Goal: Task Accomplishment & Management: Use online tool/utility

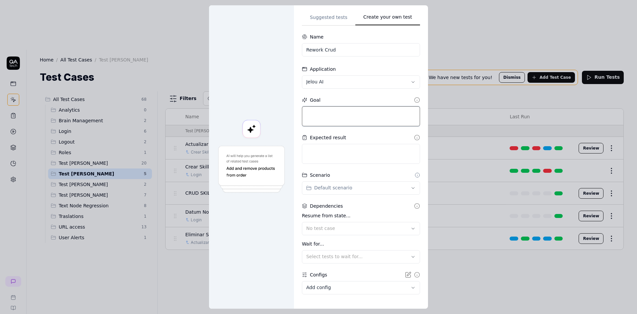
click at [335, 119] on textarea at bounding box center [361, 116] width 118 height 20
click at [313, 114] on textarea at bounding box center [361, 116] width 118 height 20
paste textarea "//goal --Start Variables-- {{name_brain}} = "Pruebas Andres M";"
type textarea "*"
type textarea "//goal --Start Variables-- {{name_brain}} = "Pruebas Andres M";"
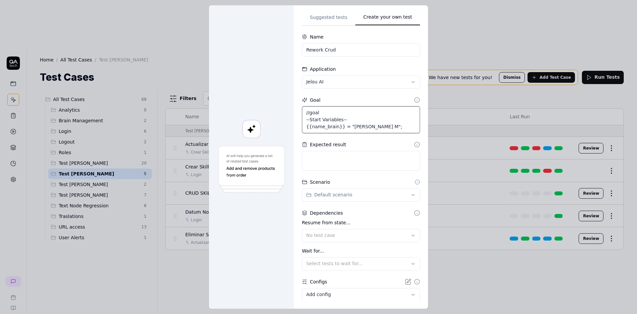
click at [396, 128] on textarea "//goal --Start Variables-- {{name_brain}} = "Pruebas Andres M";" at bounding box center [361, 119] width 118 height 27
type textarea "*"
type textarea "//goal --Start Variables-- {{name_brain}} = "Pruebas Andres M";"
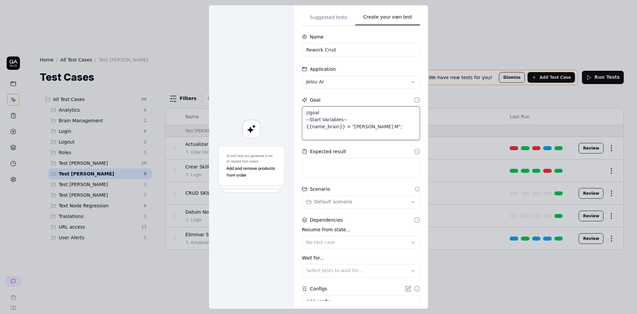
type textarea "*"
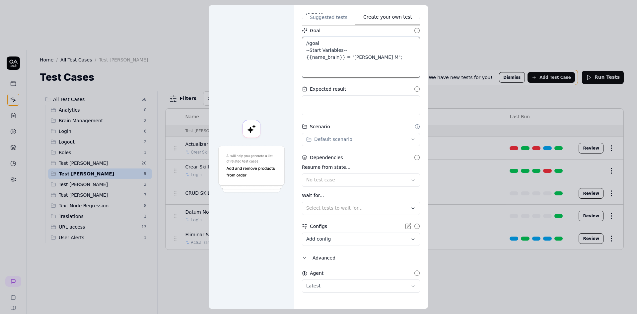
scroll to position [15, 0]
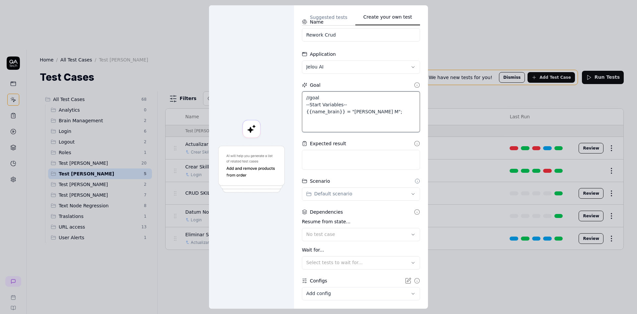
type textarea "//goal --Start Variables-- {{name_brain}} = "Pruebas Andres M";"
click at [307, 124] on textarea "//goal --Start Variables-- {{name_brain}} = "Pruebas Andres M";" at bounding box center [361, 111] width 118 height 41
paste textarea "//1. Click on Brain and then select {{name_brain}} click on 'Create'. // Choose…"
type textarea "*"
type textarea "//goal --Start Variables-- {{name_brain}} = "Pruebas Andres M"; //1. Click on B…"
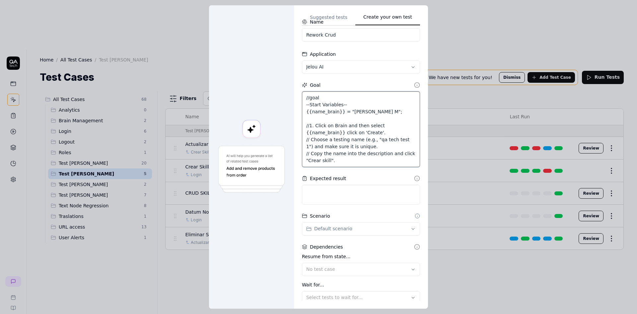
type textarea "*"
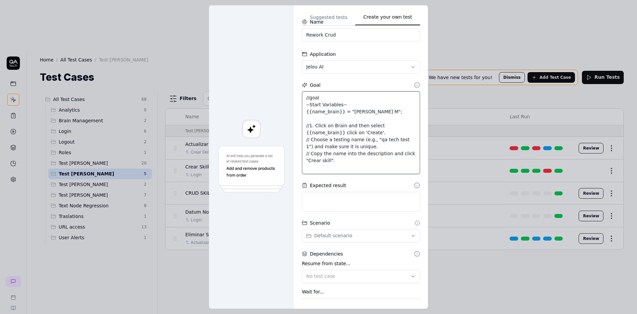
type textarea "//goal --Start Variables-- {{name_brain}} = "Pruebas Andres M"; //1. Click on B…"
paste textarea "//2. Identify the latest skill you created but dont enter it. click the option …"
type textarea "*"
type textarea "//goal --Start Variables-- {{name_brain}} = "Pruebas Andres M"; //1. Click on B…"
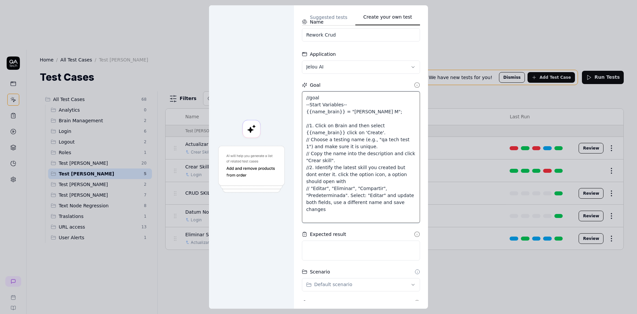
click at [307, 126] on textarea "//goal --Start Variables-- {{name_brain}} = "Pruebas Andres M"; //1. Click on B…" at bounding box center [361, 156] width 118 height 131
type textarea "*"
type textarea "//goal --Start Variables-- {{name_brain}} = "Pruebas Andres M"; /1. Click on Br…"
type textarea "*"
type textarea "//goal --Start Variables-- {{name_brain}} = "Pruebas Andres M"; 1. Click on Bra…"
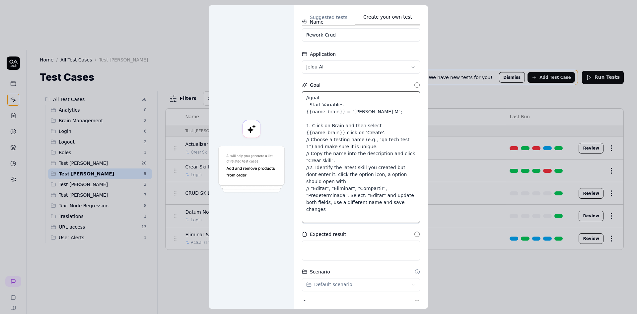
click at [346, 131] on textarea "//goal --Start Variables-- {{name_brain}} = "Pruebas Andres M"; 1. Click on Bra…" at bounding box center [361, 156] width 118 height 131
type textarea "*"
type textarea "//goal --Start Variables-- {{name_brain}} = "Pruebas Andres M"; 1. Click on Bra…"
type textarea "*"
type textarea "//goal --Start Variables-- {{name_brain}} = "Pruebas Andres M"; 1. Click on Bra…"
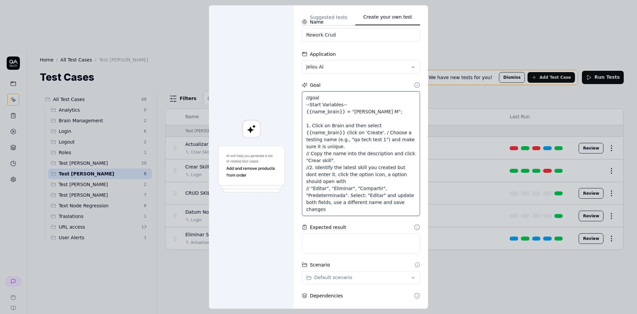
type textarea "*"
type textarea "//goal --Start Variables-- {{name_brain}} = "Pruebas Andres M"; 1. Click on Bra…"
type textarea "*"
type textarea "//goal --Start Variables-- {{name_brain}} = "Pruebas Andres M"; 1. Click on Bra…"
click at [308, 146] on textarea "//goal --Start Variables-- {{name_brain}} = "Pruebas Andres M"; 1. Click on Bra…" at bounding box center [361, 153] width 118 height 124
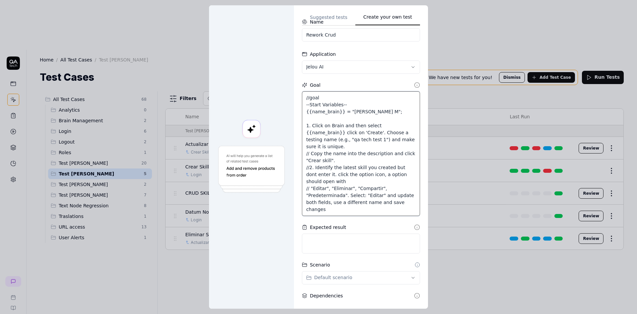
type textarea "*"
type textarea "//goal --Start Variables-- {{name_brain}} = "Pruebas Andres M"; 1. Click on Bra…"
type textarea "*"
type textarea "//goal --Start Variables-- {{name_brain}} = "Pruebas Andres M"; 1. Click on Bra…"
type textarea "*"
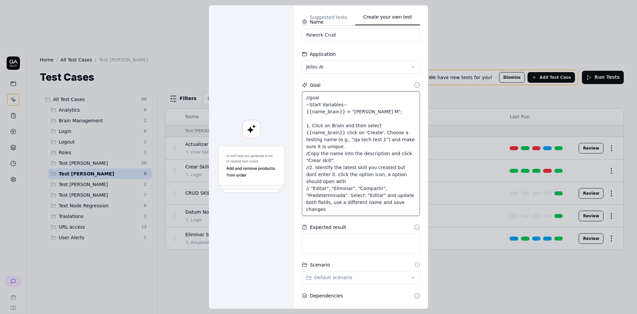
type textarea "//goal --Start Variables-- {{name_brain}} = "Pruebas Andres M"; 1. Click on Bra…"
type textarea "*"
type textarea "//goal --Start Variables-- {{name_brain}} = "Pruebas Andres M"; 1. Click on Bra…"
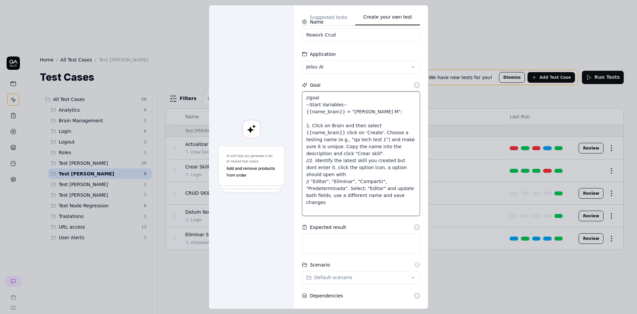
type textarea "*"
type textarea "//goal --Start Variables-- {{name_brain}} = "Pruebas Andres M"; 1. Click on Bra…"
type textarea "*"
type textarea "//goal --Start Variables-- {{name_brain}} = "Pruebas Andres M"; 1. Click on Bra…"
click at [402, 146] on textarea "//goal --Start Variables-- {{name_brain}} = "Pruebas Andres M"; 1. Click on Bra…" at bounding box center [361, 153] width 118 height 124
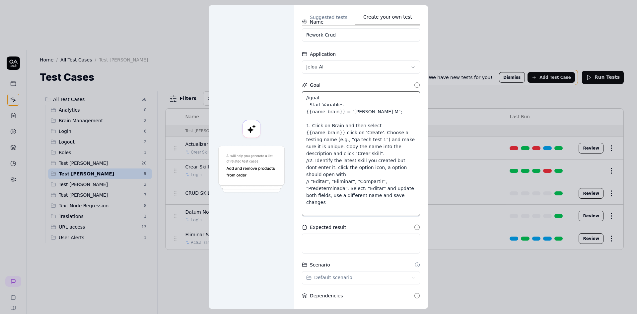
type textarea "*"
type textarea "//goal --Start Variables-- {{name_brain}} = "Pruebas Andres M"; 1. Click on Bra…"
type textarea "*"
type textarea "//goal --Start Variables-- {{name_brain}} = "Pruebas Andres M"; 1. Click on Bra…"
click at [306, 162] on textarea "//goal --Start Variables-- {{name_brain}} = "Pruebas Andres M"; 1. Click on Bra…" at bounding box center [361, 153] width 118 height 124
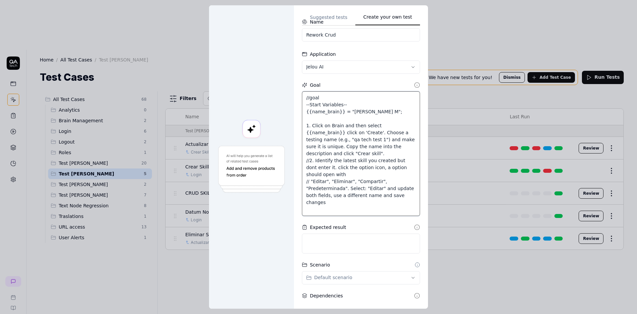
type textarea "*"
type textarea "//goal --Start Variables-- {{name_brain}} = "Pruebas Andres M"; 1. Click on Bra…"
type textarea "*"
type textarea "//goal --Start Variables-- {{name_brain}} = "Pruebas Andres M"; 1. Click on Bra…"
click at [328, 174] on textarea "//goal --Start Variables-- {{name_brain}} = "Pruebas Andres M"; 1. Click on Bra…" at bounding box center [361, 153] width 118 height 124
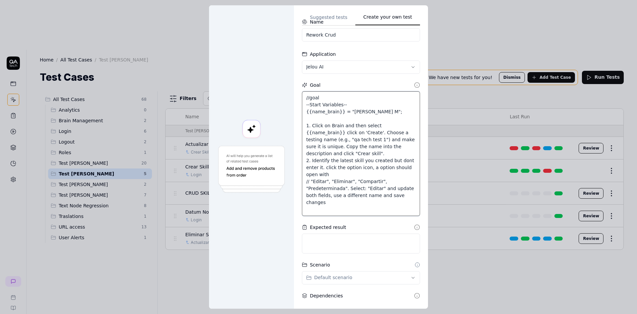
type textarea "*"
type textarea "//goal --Start Variables-- {{name_brain}} = "Pruebas Andres M"; 1. Click on Bra…"
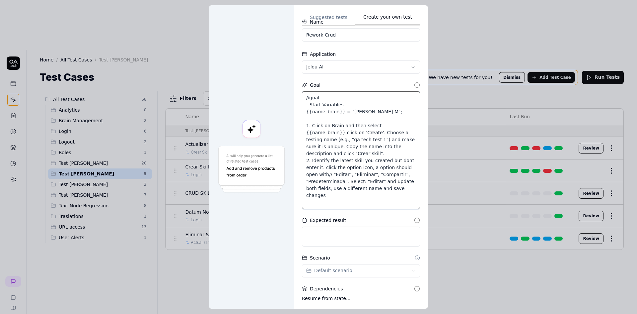
type textarea "*"
type textarea "//goal --Start Variables-- {{name_brain}} = "Pruebas Andres M"; 1. Click on Bra…"
type textarea "*"
type textarea "//goal --Start Variables-- {{name_brain}} = "Pruebas Andres M"; 1. Click on Bra…"
type textarea "*"
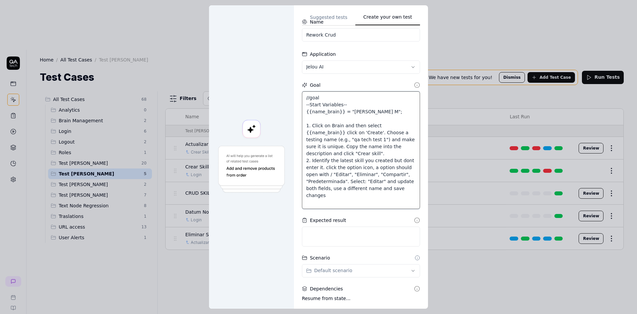
type textarea "//goal --Start Variables-- {{name_brain}} = "Pruebas Andres M"; 1. Click on Bra…"
type textarea "*"
type textarea "//goal --Start Variables-- {{name_brain}} = "Pruebas Andres M"; 1. Click on Bra…"
click at [397, 175] on textarea "//goal --Start Variables-- {{name_brain}} = "Pruebas Andres M"; 1. Click on Bra…" at bounding box center [361, 149] width 118 height 117
type textarea "*"
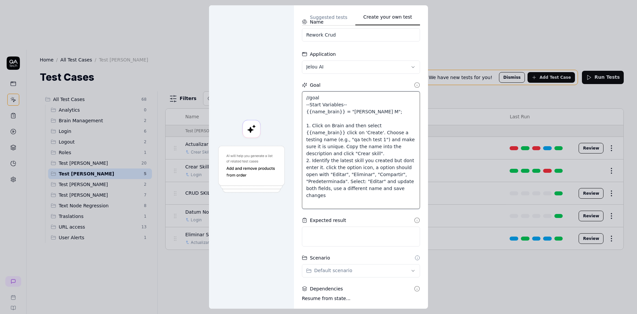
type textarea "//goal --Start Variables-- {{name_brain}} = "Pruebas Andres M"; 1. Click on Bra…"
type textarea "*"
type textarea "//goal --Start Variables-- {{name_brain}} = "Pruebas Andres M"; 1. Click on Bra…"
click at [334, 197] on textarea "//goal --Start Variables-- {{name_brain}} = "Pruebas Andres M"; 1. Click on Bra…" at bounding box center [361, 149] width 118 height 117
type textarea "*"
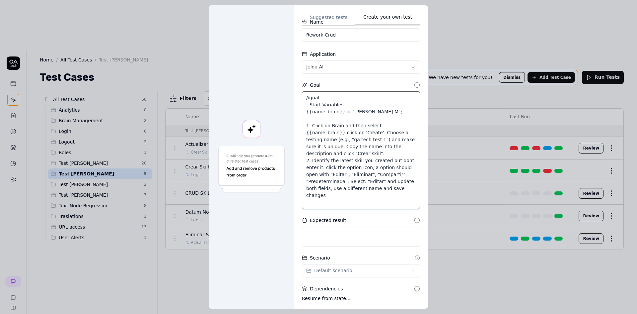
type textarea "//goal --Start Variables-- {{name_brain}} = "Pruebas Andres M"; 1. Click on Bra…"
type textarea "*"
type textarea "//goal --Start Variables-- {{name_brain}} = "Pruebas Andres M"; 1. Click on Bra…"
type textarea "*"
type textarea "//goal --Start Variables-- {{name_brain}} = "Pruebas Andres M"; 1. Click on Bra…"
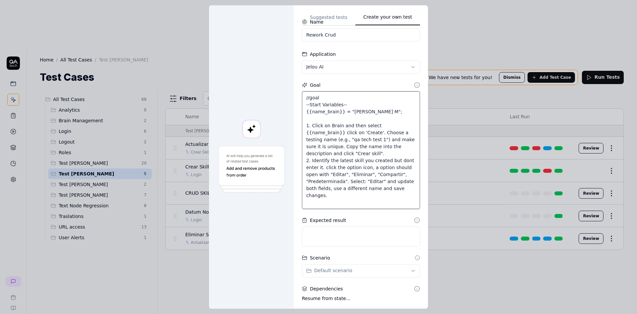
type textarea "*"
type textarea "//goal --Start Variables-- {{name_brain}} = "Pruebas Andres M"; 1. Click on Bra…"
type textarea "*"
type textarea "//goal --Start Variables-- {{name_brain}} = "Pruebas Andres M"; 1. Click on Bra…"
type textarea "*"
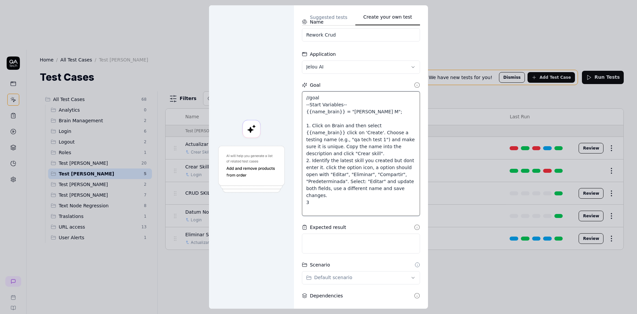
type textarea "//goal --Start Variables-- {{name_brain}} = "Pruebas Andres M"; 1. Click on Bra…"
type textarea "*"
type textarea "//goal --Start Variables-- {{name_brain}} = "Pruebas Andres M"; 1. Click on Bra…"
paste textarea "Identify the modified skill. Click the options icon, select "Eliminar". A modal…"
type textarea "*"
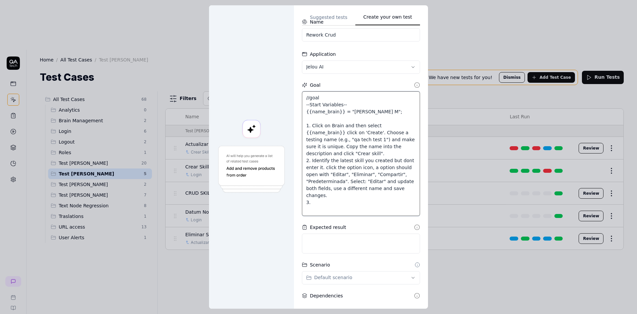
type textarea "//goal --Start Variables-- {{name_brain}} = "Pruebas Andres M"; 1. Click on Bra…"
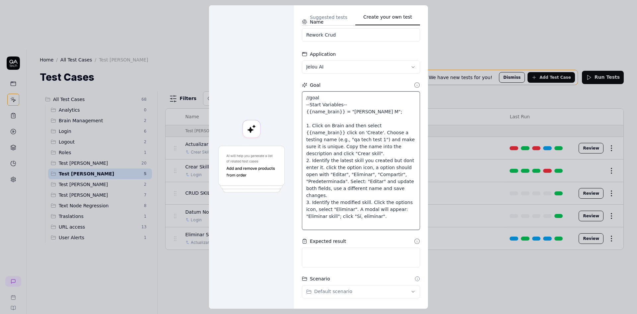
type textarea "*"
type textarea "//goal --Start Variables-- {{name_brain}} = "Pruebas Andres M"; 1. Click on Bra…"
click at [335, 260] on textarea at bounding box center [361, 257] width 118 height 20
click at [311, 252] on textarea at bounding box center [361, 257] width 118 height 20
paste textarea "1. To first step you should identify the skill that you create."
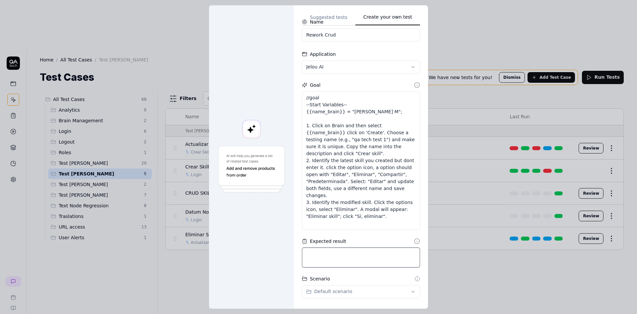
type textarea "*"
type textarea "1. To first step you should identify the skill that you create."
type textarea "*"
type textarea "1. To first step you should identify the skill that you create."
type textarea "*"
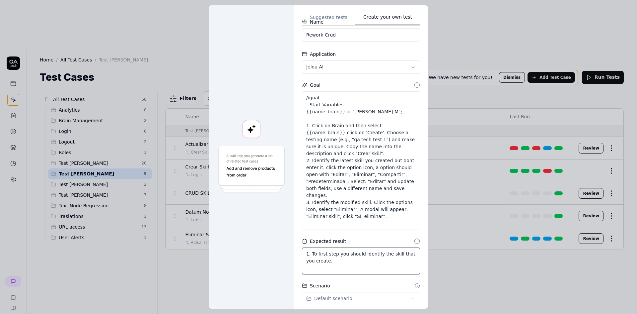
type textarea "1. To first step you should identify the skill that you create. 2"
type textarea "*"
type textarea "1. To first step you should identify the skill that you create. 2-"
type textarea "*"
type textarea "1. To first step you should identify the skill that you create. 2-"
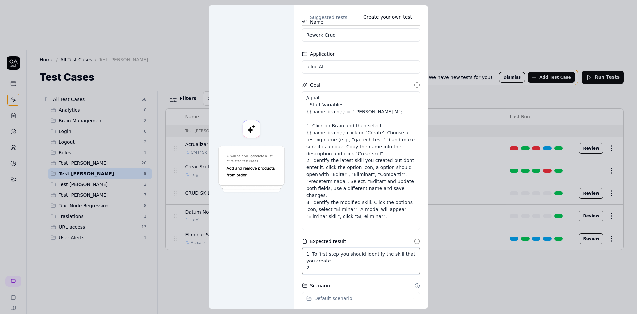
paste textarea "To verify the second step you should identify a notification: "Skill editado co…"
type textarea "*"
type textarea "1. To first step you should identify the skill that you create. 2- To verify th…"
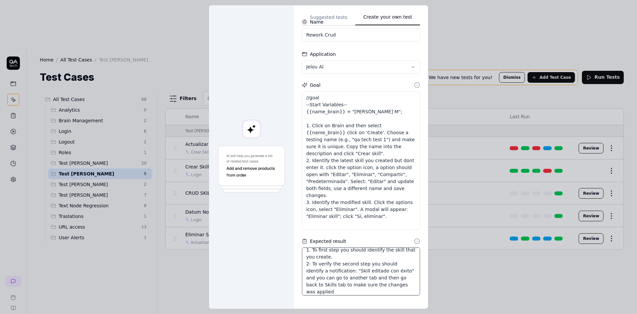
click at [308, 265] on textarea "1. To first step you should identify the skill that you create. 2- To verify th…" at bounding box center [361, 271] width 118 height 48
type textarea "*"
type textarea "1. To first step you should identify the skill that you create. 2-To verify the…"
type textarea "*"
type textarea "1. To first step you should identify the skill that you create. 2To verify the …"
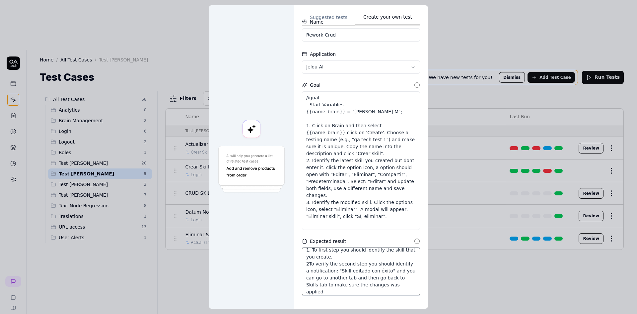
type textarea "*"
type textarea "1. To first step you should identify the skill that you create. 2 To verify the…"
drag, startPoint x: 359, startPoint y: 292, endPoint x: 316, endPoint y: 277, distance: 45.8
click at [316, 277] on textarea "1. To first step you should identify the skill that you create. 2 To verify the…" at bounding box center [361, 271] width 118 height 48
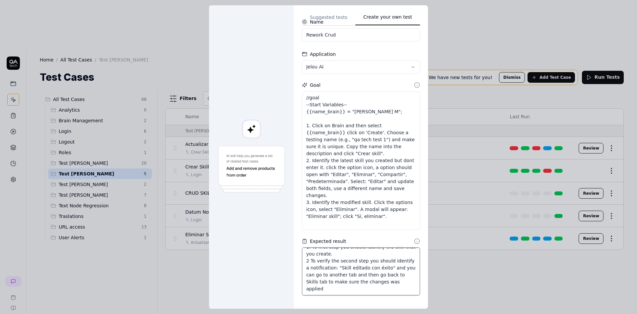
type textarea "*"
type textarea "1. To first step you should identify the skill that you create. 2 To verify the…"
click at [396, 276] on textarea "1. To first step you should identify the skill that you create. 2 To verify the…" at bounding box center [361, 264] width 118 height 34
drag, startPoint x: 307, startPoint y: 268, endPoint x: 317, endPoint y: 268, distance: 9.6
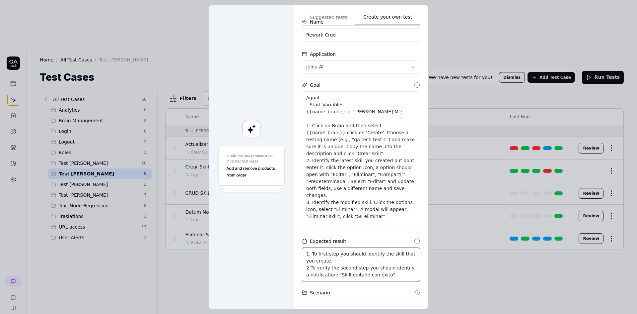
click at [308, 268] on textarea "1. To first step you should identify the skill that you create. 2 To verify the…" at bounding box center [361, 264] width 118 height 34
type textarea "*"
type textarea "1. To first step you should identify the skill that you create. 2To verify the …"
type textarea "*"
type textarea "1. To first step you should identify the skill that you create. 2.To verify the…"
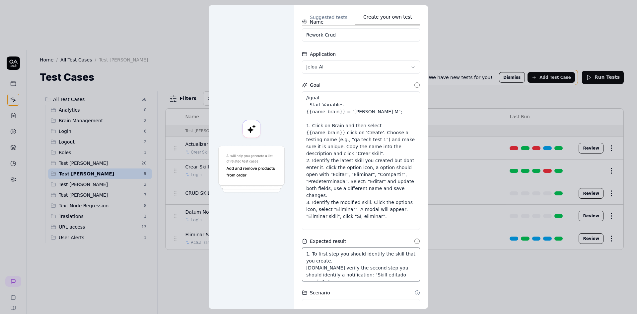
type textarea "*"
type textarea "1. To first step you should identify the skill that you create. 2. To verify th…"
click at [388, 275] on textarea "1. To first step you should identify the skill that you create. 2. To verify th…" at bounding box center [361, 264] width 118 height 34
type textarea "*"
type textarea "1. To first step you should identify the skill that you create. 2. To verify th…"
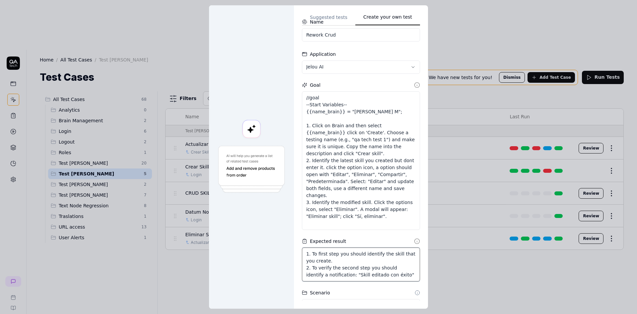
scroll to position [4, 0]
type textarea "*"
type textarea "1. To first step you should identify the skill that you create. 2. To verify th…"
type textarea "*"
type textarea "1. To first step you should identify the skill that you create. 2. To verify th…"
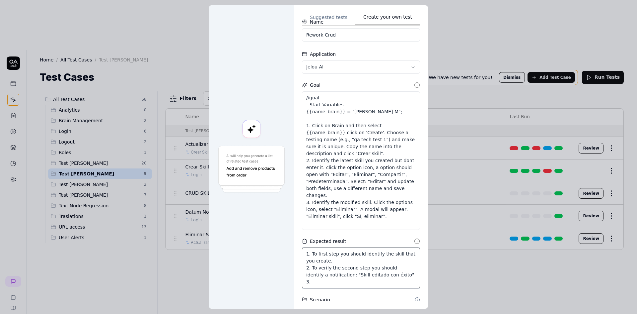
type textarea "*"
type textarea "1. To first step you should identify the skill that you create. 2. To verify th…"
paste textarea "Verify the skill no longer exists in the Brain."
type textarea "*"
type textarea "1. To first step you should identify the skill that you create. 2. To verify th…"
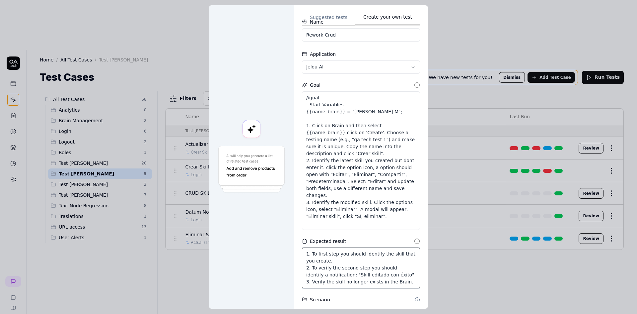
scroll to position [7, 0]
type textarea "*"
type textarea "1. To first step you should identify the skill that you create. 2. To verify th…"
type textarea "*"
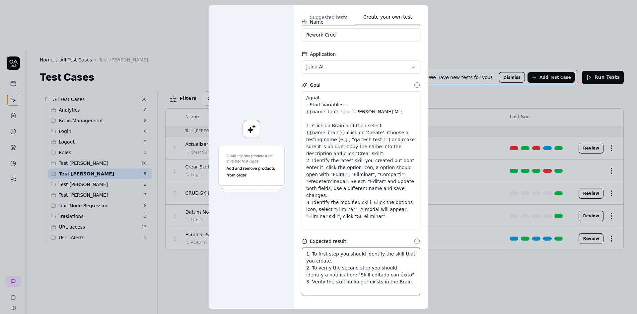
type textarea "1. To first step you should identify the skill that you create. 2. To verify th…"
paste textarea "you can go to another tab and then go back to Skills tab to make sure the chang…"
type textarea "*"
type textarea "1. To first step you should identify the skill that you create. 2. To verify th…"
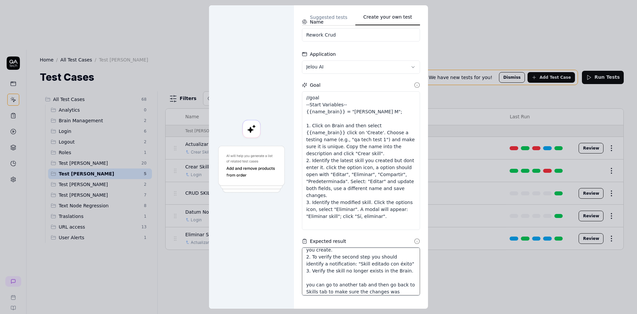
scroll to position [39, 0]
type textarea "*"
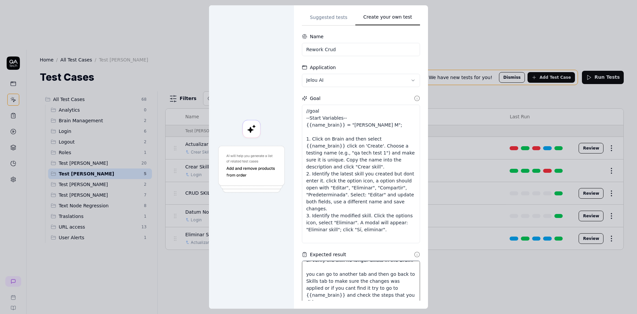
scroll to position [0, 0]
type textarea "1. To first step you should identify the skill that you create. 2. To verify th…"
drag, startPoint x: 323, startPoint y: 113, endPoint x: 294, endPoint y: 112, distance: 29.5
click at [294, 112] on div "**********" at bounding box center [361, 156] width 134 height 303
type textarea "*"
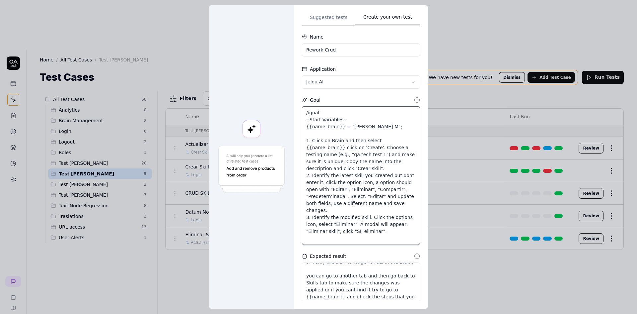
type textarea "--Start Variables-- {{name_brain}} = "Pruebas Andres M"; 1. Click on Brain and …"
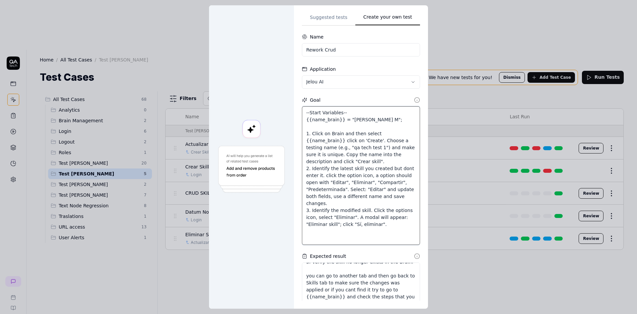
type textarea "*"
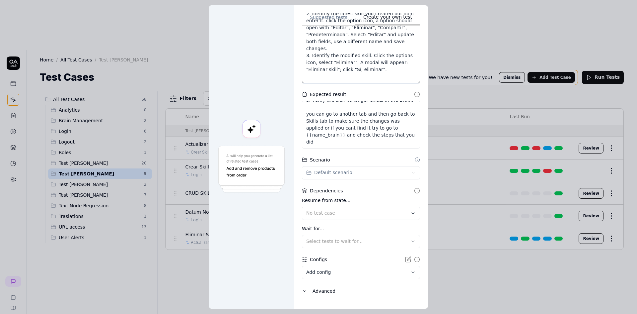
scroll to position [164, 0]
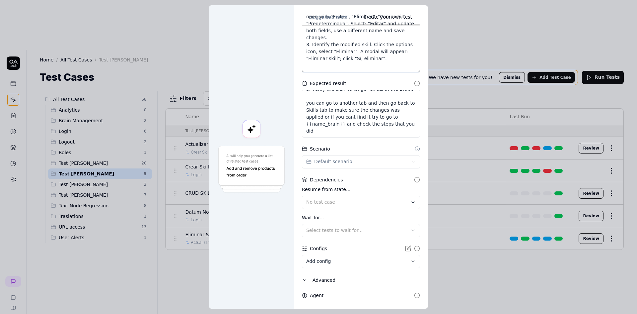
type textarea "--Start Variables-- {{name_brain}} = "Pruebas Andres M"; 1. Click on Brain and …"
click at [357, 164] on div "**********" at bounding box center [318, 157] width 637 height 314
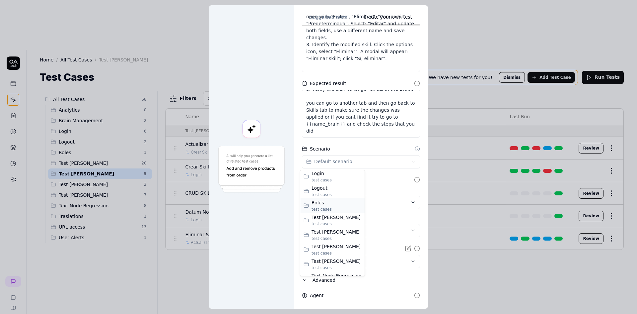
scroll to position [33, 0]
click at [335, 232] on span "Test [PERSON_NAME]" at bounding box center [337, 228] width 50 height 7
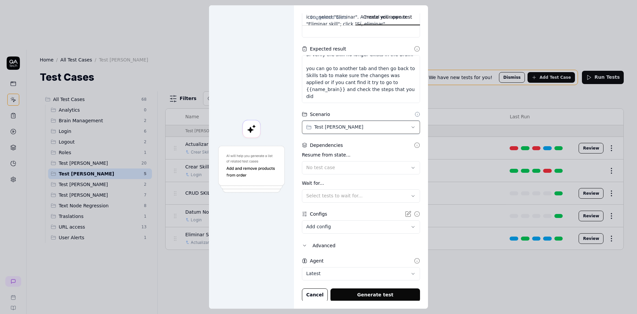
scroll to position [200, 0]
click at [319, 228] on body "b Home / All Test Cases / Test Andres Home / All Test Cases / Test Andres Test …" at bounding box center [318, 181] width 637 height 363
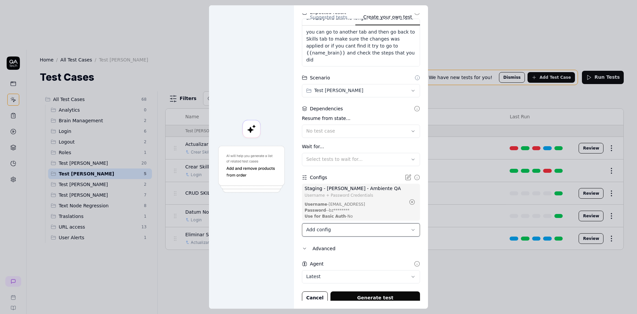
scroll to position [239, 0]
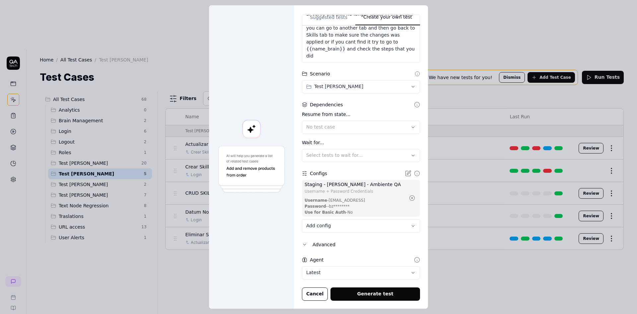
click at [317, 244] on div "Advanced" at bounding box center [367, 244] width 108 height 8
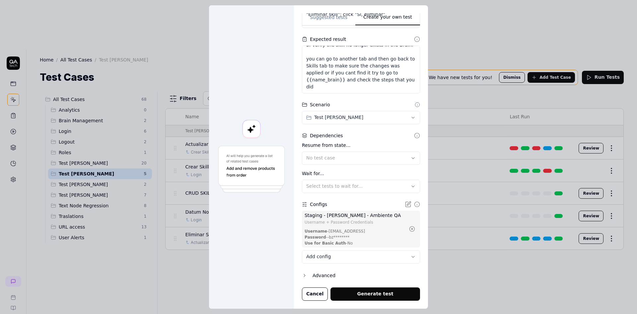
click at [319, 276] on div "Advanced" at bounding box center [367, 275] width 108 height 8
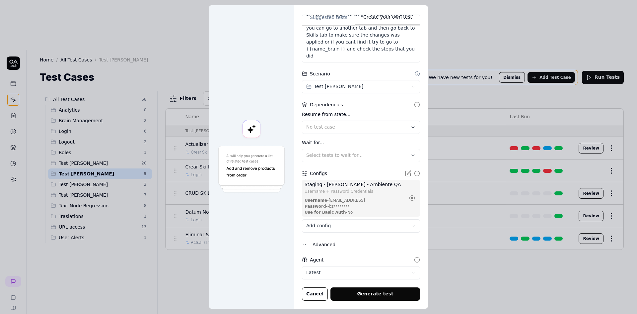
click at [376, 298] on button "Generate test" at bounding box center [376, 293] width 90 height 13
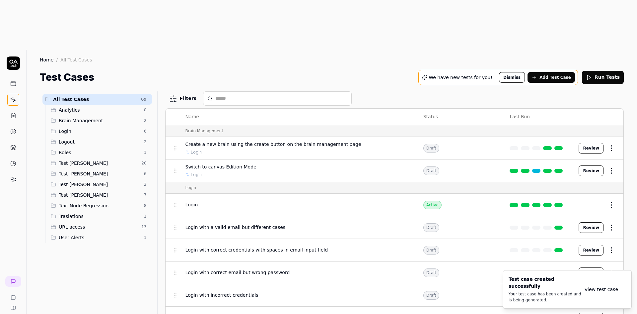
click at [605, 293] on link "View test case" at bounding box center [602, 289] width 34 height 7
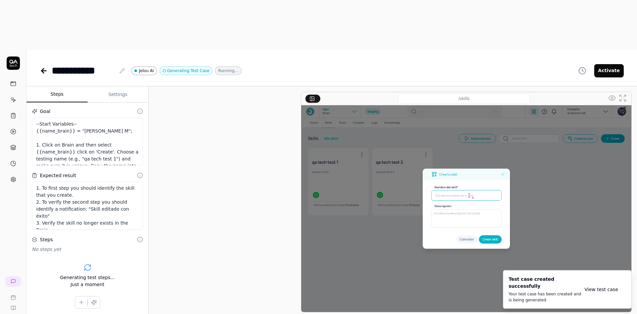
scroll to position [135, 0]
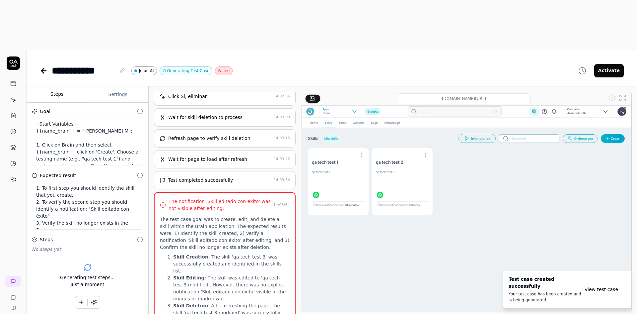
scroll to position [519, 0]
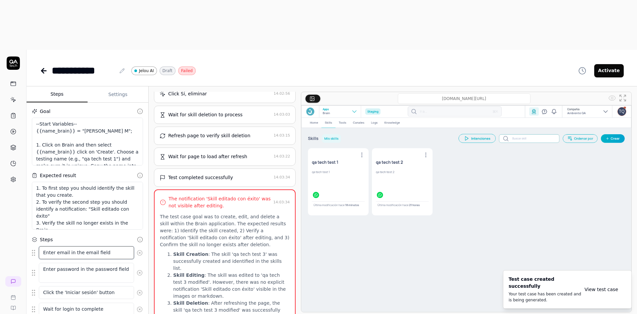
click at [86, 246] on textarea "Enter email in the email field" at bounding box center [86, 252] width 95 height 13
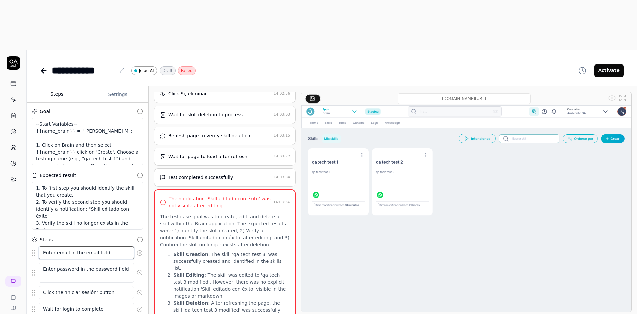
click at [59, 246] on textarea "Enter email in the email field" at bounding box center [86, 252] width 95 height 13
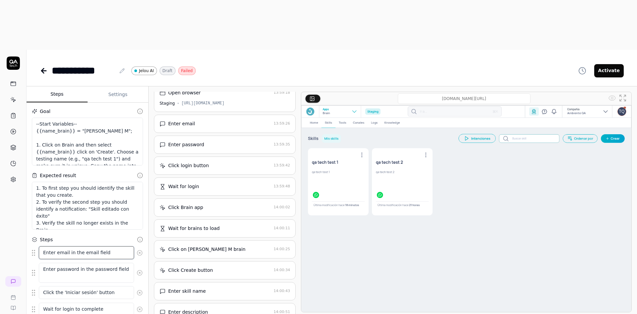
scroll to position [0, 0]
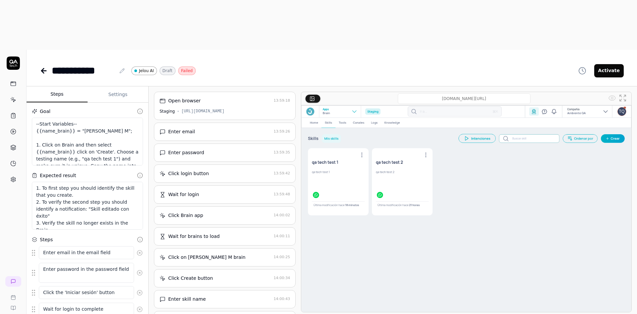
click at [197, 122] on div "Enter email 13:59:26" at bounding box center [225, 131] width 142 height 18
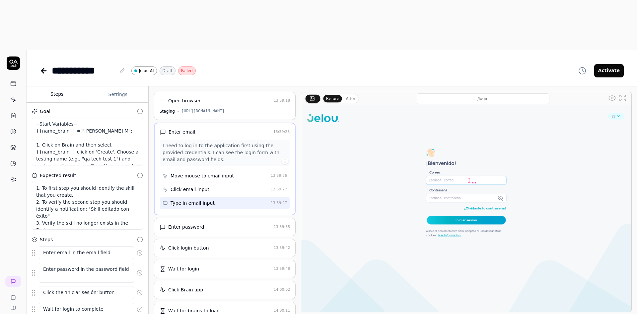
click at [192, 172] on div "Move mouse to email input" at bounding box center [202, 175] width 63 height 7
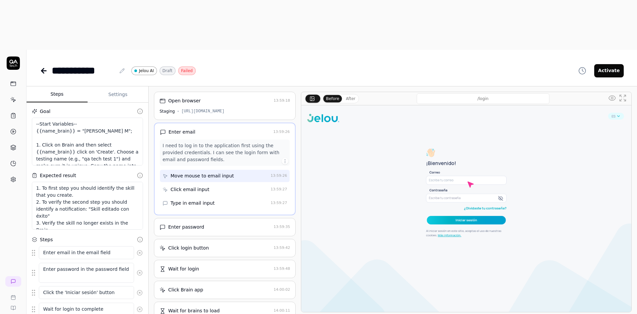
click at [191, 186] on div "Click email input" at bounding box center [190, 189] width 39 height 7
click at [190, 199] on div "Type in email input" at bounding box center [193, 202] width 44 height 7
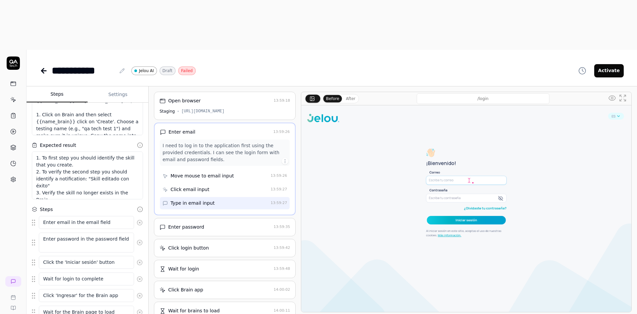
scroll to position [33, 0]
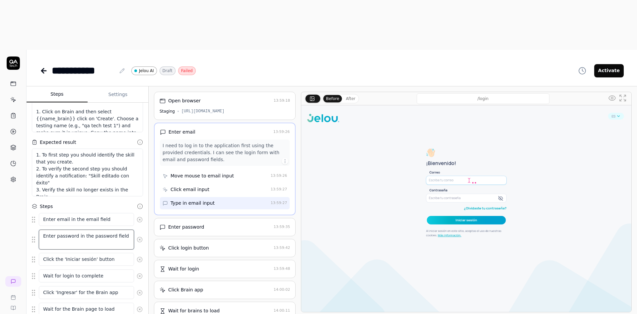
click at [73, 229] on textarea "Enter password in the password field" at bounding box center [86, 239] width 95 height 20
click at [191, 223] on div "Enter password" at bounding box center [186, 226] width 36 height 7
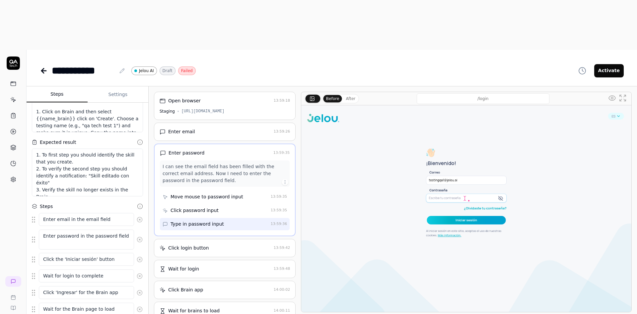
click at [198, 193] on div "Move mouse to password input" at bounding box center [207, 196] width 73 height 7
click at [195, 207] on div "Click password input" at bounding box center [195, 210] width 48 height 7
click at [195, 220] on div "Type in password input" at bounding box center [197, 223] width 53 height 7
click at [190, 244] on div "Click login button" at bounding box center [188, 247] width 41 height 7
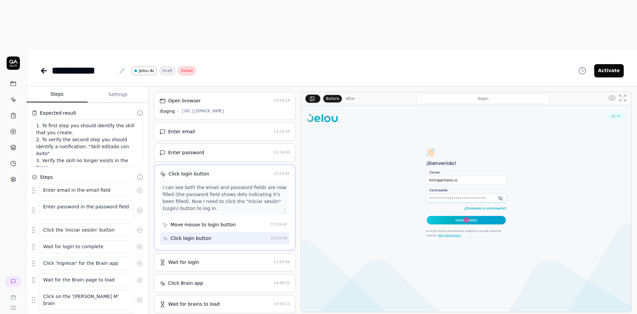
scroll to position [66, 0]
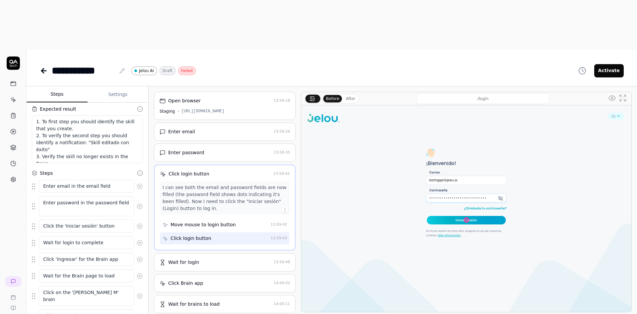
click at [190, 259] on div "Wait for login" at bounding box center [183, 262] width 31 height 7
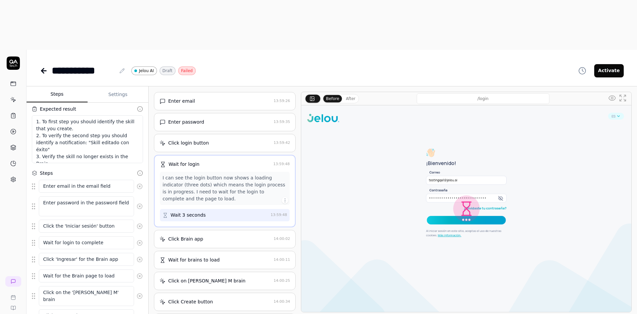
scroll to position [33, 0]
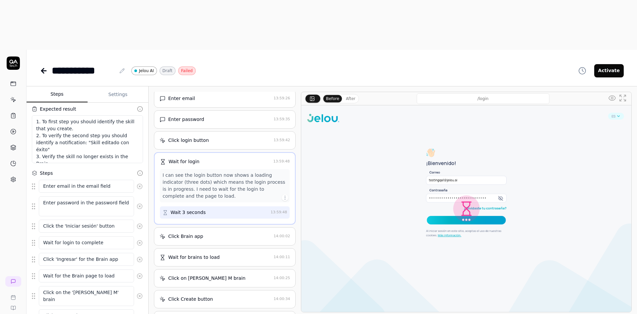
click at [201, 227] on div "Click Brain app 14:00:02" at bounding box center [225, 236] width 142 height 18
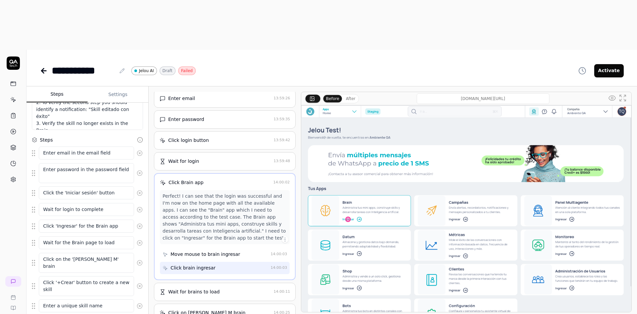
click at [184, 264] on div "Click brain ingresar" at bounding box center [193, 267] width 45 height 7
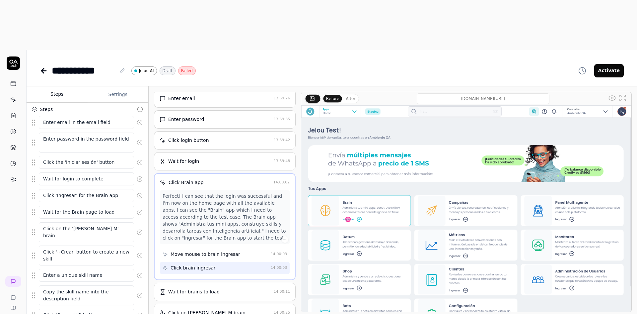
scroll to position [133, 0]
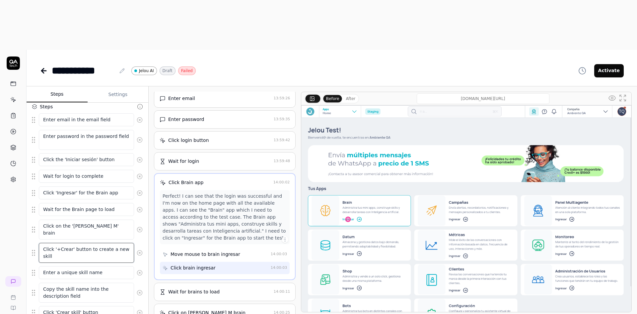
click at [71, 243] on textarea "Click '+Crear' button to create a new skill" at bounding box center [86, 253] width 95 height 20
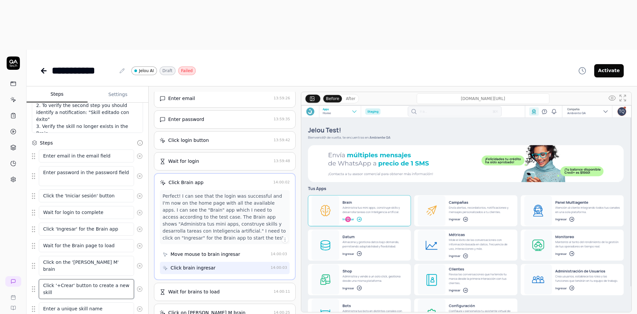
scroll to position [100, 0]
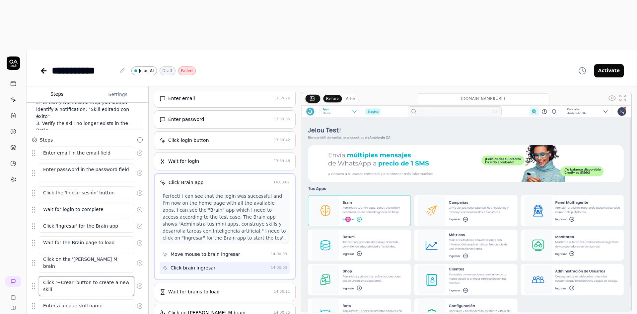
click at [78, 276] on textarea "Click '+Crear' button to create a new skill" at bounding box center [86, 286] width 95 height 20
click at [201, 288] on div "Wait for brains to load" at bounding box center [193, 291] width 51 height 7
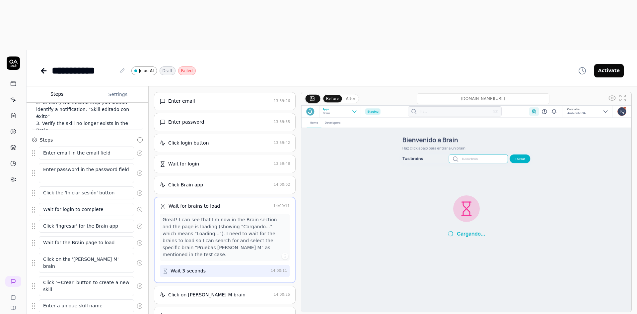
scroll to position [33, 0]
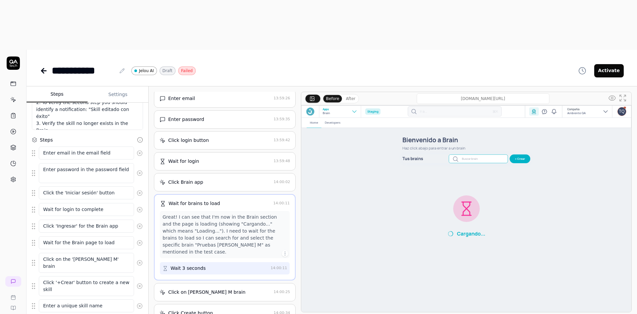
click at [195, 283] on div "Click on Pruebas Andres M brain 14:00:25" at bounding box center [225, 292] width 142 height 18
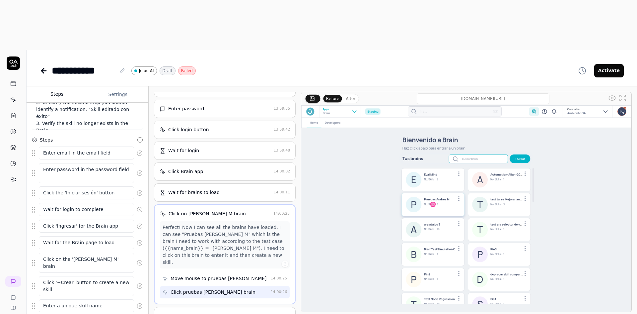
scroll to position [66, 0]
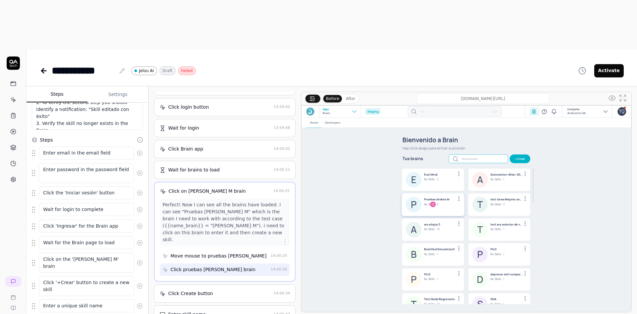
click at [195, 290] on div "Click Create button" at bounding box center [190, 293] width 45 height 7
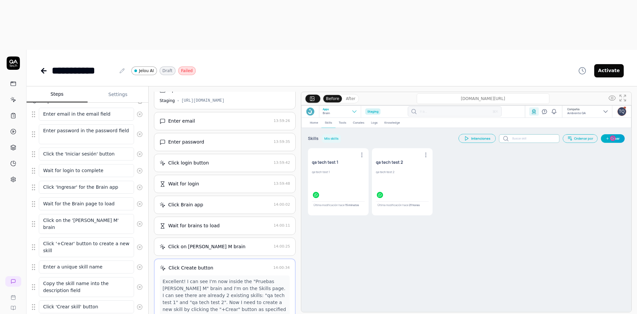
scroll to position [166, 0]
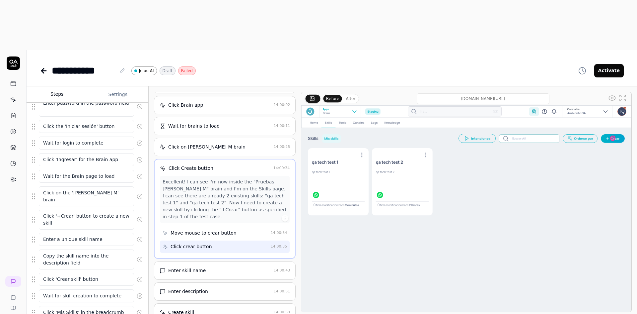
click at [191, 267] on div "Enter skill name" at bounding box center [187, 270] width 38 height 7
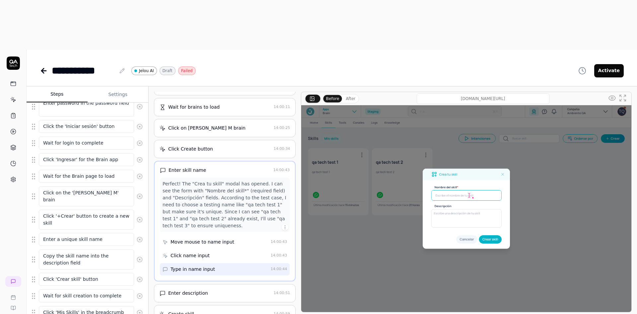
scroll to position [152, 0]
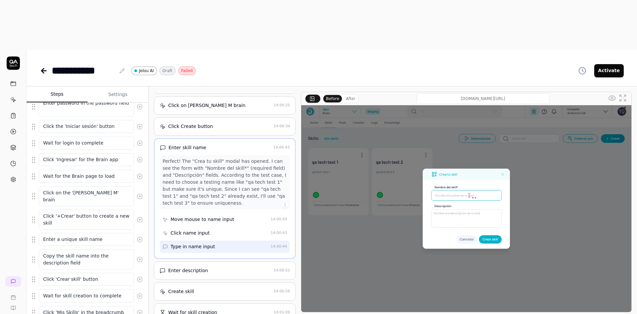
click at [203, 261] on div "Enter description 14:00:51" at bounding box center [225, 270] width 142 height 18
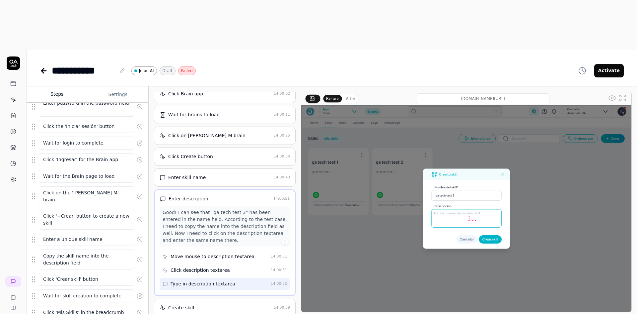
scroll to position [125, 0]
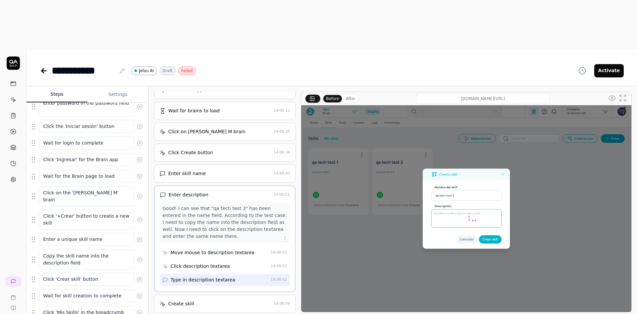
click at [188, 300] on div "Create skill" at bounding box center [181, 303] width 26 height 7
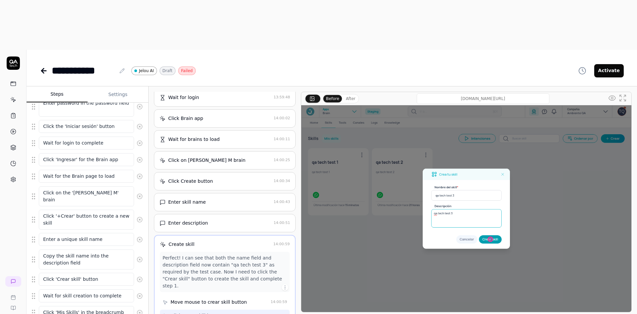
scroll to position [100, 0]
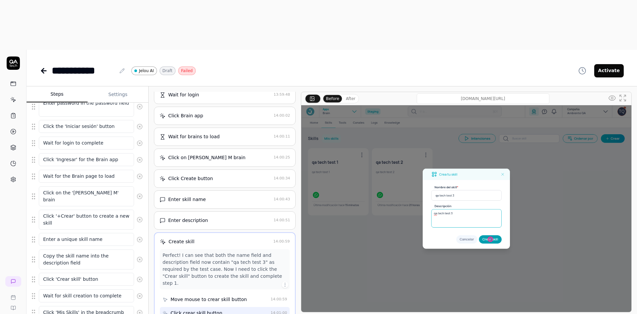
click at [192, 296] on div "Move mouse to crear skill button" at bounding box center [209, 299] width 76 height 7
click at [191, 309] on div "Click crear skill button" at bounding box center [197, 312] width 52 height 7
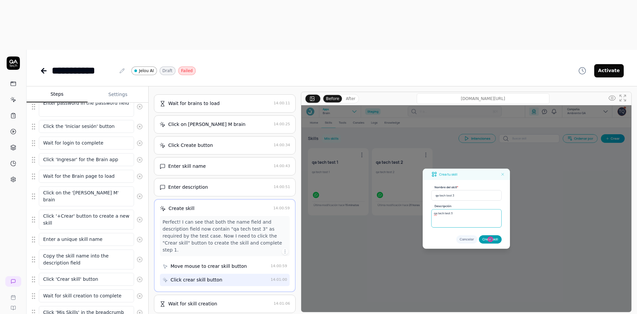
click at [194, 300] on div "Wait for skill creation" at bounding box center [192, 303] width 49 height 7
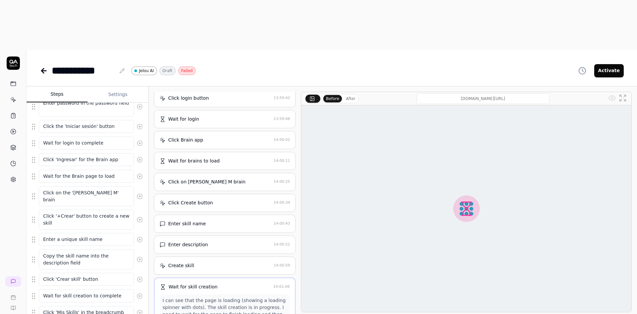
scroll to position [74, 0]
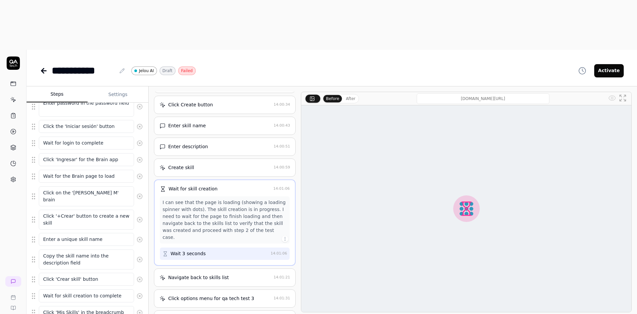
click at [205, 268] on div "Navigate back to skills list 14:01:21" at bounding box center [225, 277] width 142 height 18
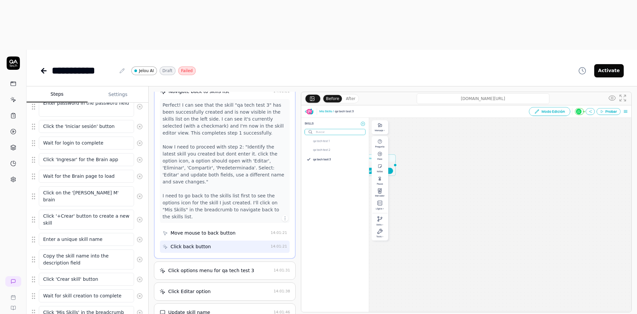
click at [199, 261] on div "Click options menu for qa tech test 3 14:01:31" at bounding box center [225, 270] width 142 height 18
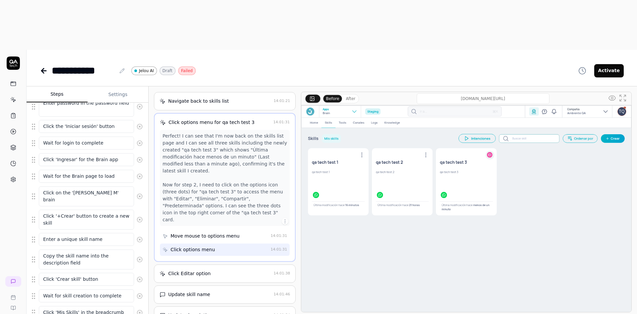
scroll to position [284, 0]
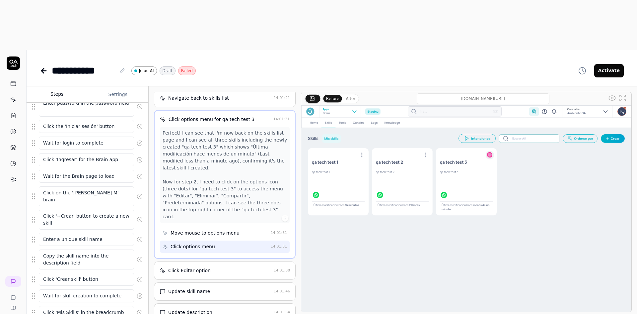
click at [220, 267] on div "Click Editar option" at bounding box center [216, 270] width 112 height 7
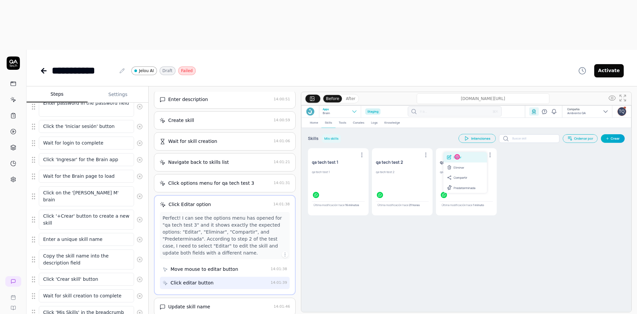
scroll to position [223, 0]
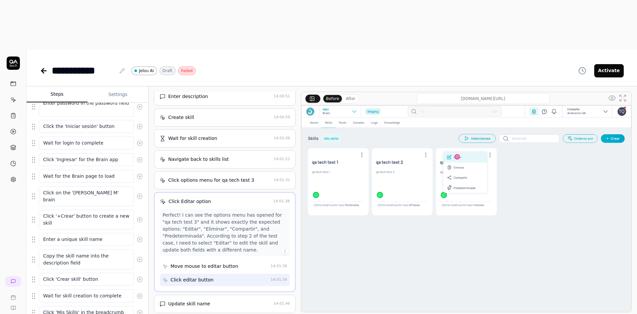
click at [213, 300] on div "Update skill name" at bounding box center [216, 303] width 112 height 7
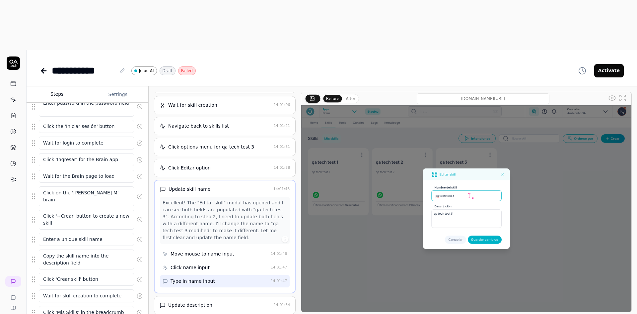
scroll to position [258, 0]
click at [222, 300] on div "Update description" at bounding box center [216, 303] width 112 height 7
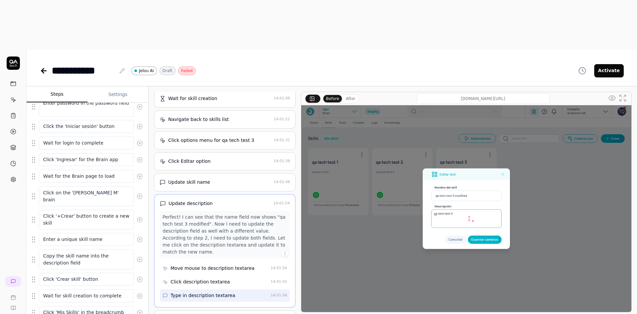
scroll to position [279, 0]
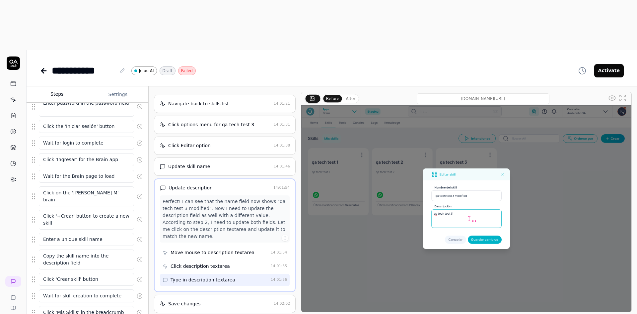
click at [210, 300] on div "Save changes" at bounding box center [216, 303] width 112 height 7
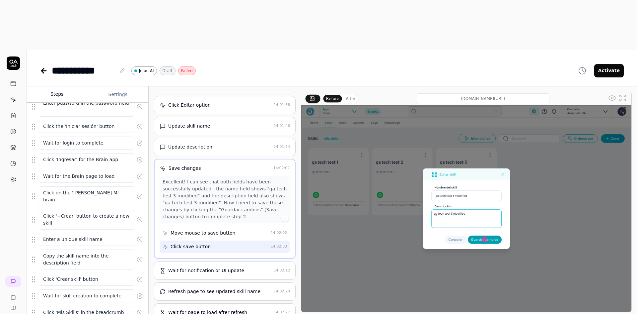
click at [219, 267] on div "Wait for notification or UI update" at bounding box center [206, 270] width 76 height 7
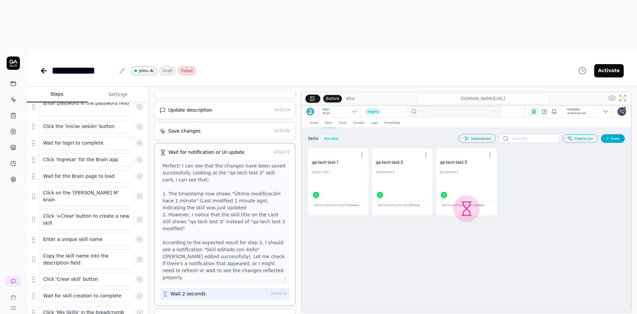
scroll to position [363, 0]
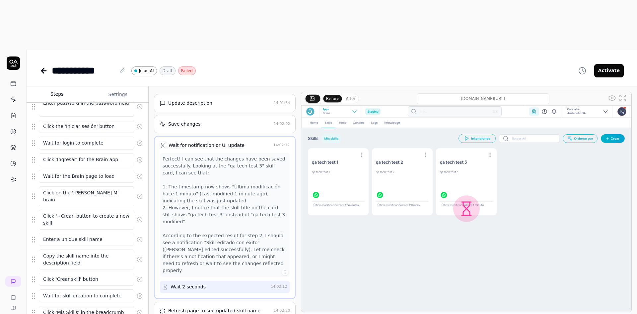
click at [227, 301] on div "Refresh page to see updated skill name 14:02:20" at bounding box center [225, 310] width 142 height 18
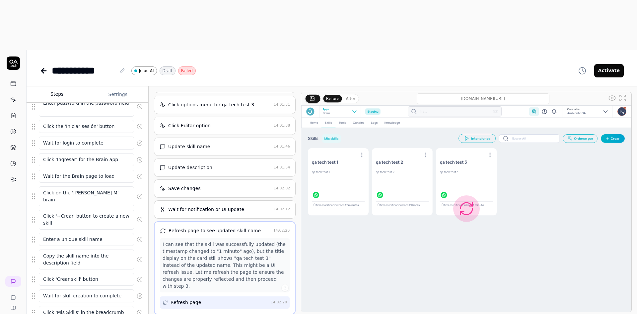
scroll to position [321, 0]
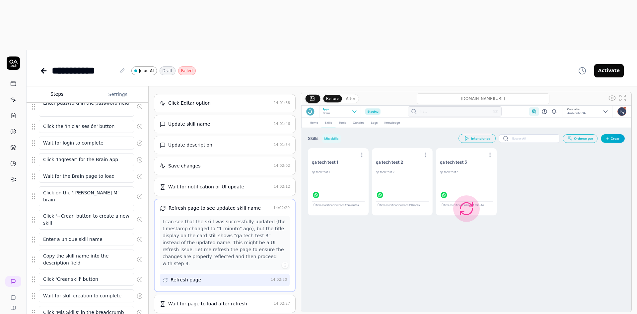
click at [203, 300] on div "Wait for page to load after refresh" at bounding box center [207, 303] width 79 height 7
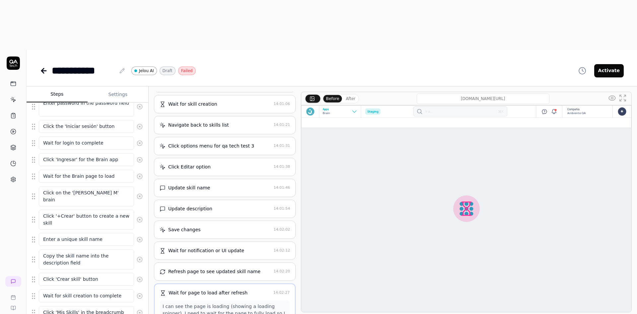
scroll to position [255, 0]
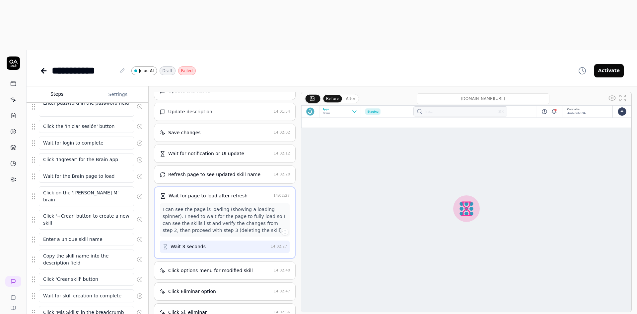
click at [219, 261] on div "Click options menu for modified skill 14:02:40" at bounding box center [225, 270] width 142 height 18
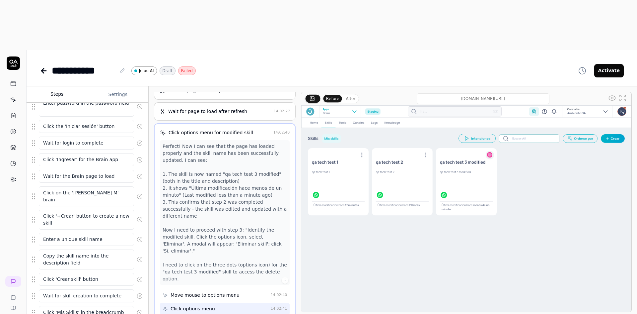
scroll to position [460, 0]
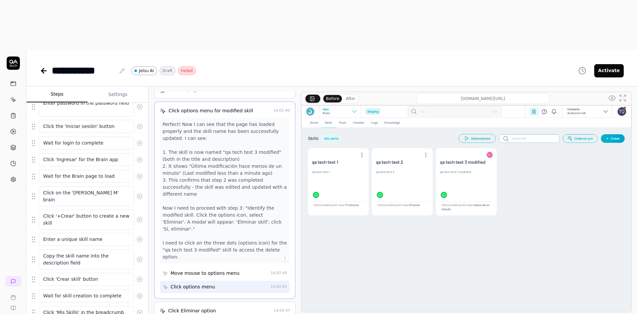
click at [210, 307] on div "Click Eliminar option" at bounding box center [192, 310] width 48 height 7
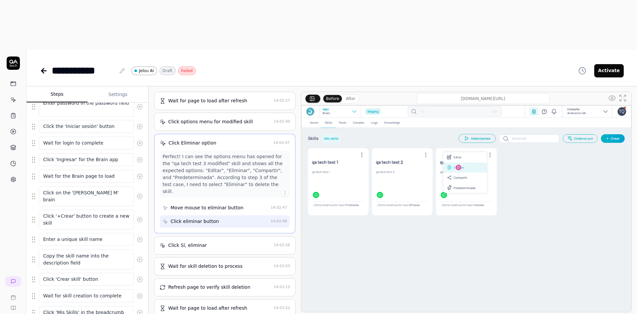
scroll to position [450, 0]
click at [226, 203] on div "Move mouse to eliminar button" at bounding box center [207, 206] width 73 height 7
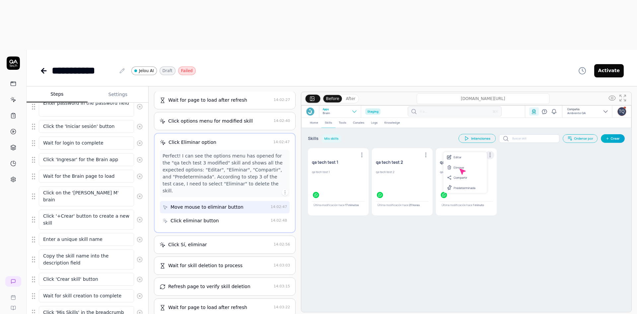
click at [216, 217] on div "Click eliminar button" at bounding box center [195, 220] width 48 height 7
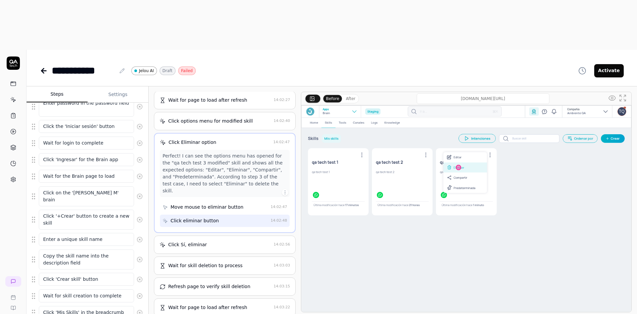
click at [214, 241] on div "Click Sí, eliminar" at bounding box center [216, 244] width 112 height 7
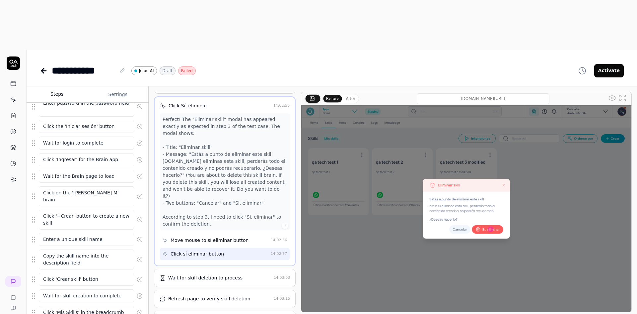
scroll to position [507, 0]
click at [220, 274] on div "Wait for skill deletion to process" at bounding box center [205, 277] width 74 height 7
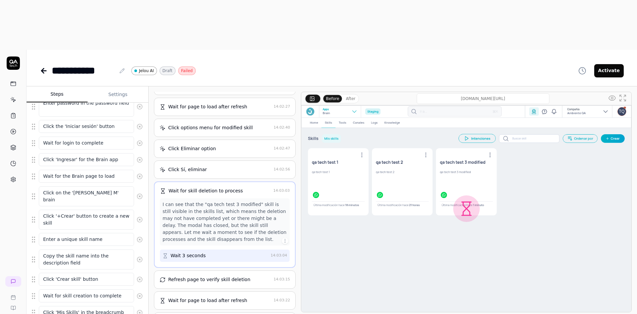
click at [217, 276] on div "Refresh page to verify skill deletion" at bounding box center [209, 279] width 82 height 7
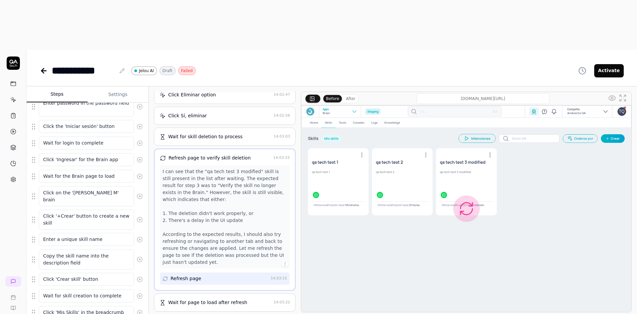
scroll to position [499, 0]
click at [217, 297] on div "Wait for page to load after refresh" at bounding box center [207, 300] width 79 height 7
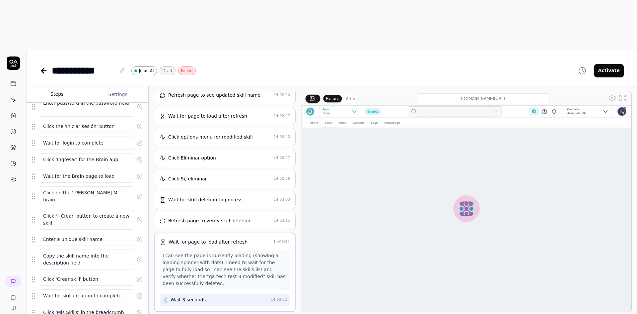
scroll to position [436, 0]
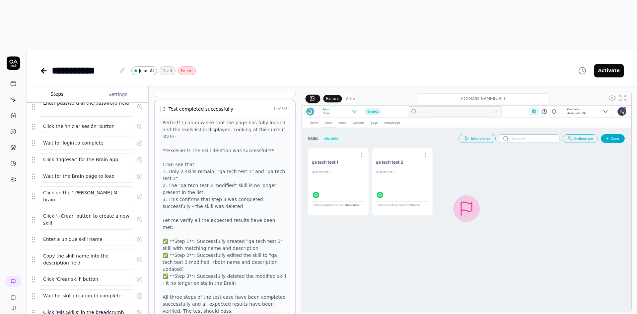
scroll to position [589, 0]
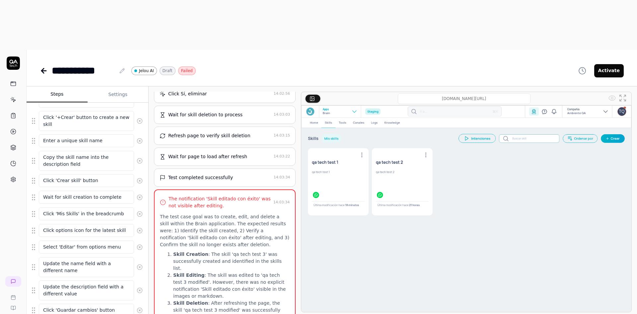
scroll to position [265, 0]
click at [79, 206] on textarea "Click 'Mis Skills' in the breadcrumb" at bounding box center [86, 212] width 95 height 13
click at [34, 165] on fieldset "Enter email in the email field Enter password in the password field Click the '…" at bounding box center [87, 181] width 111 height 402
click at [65, 206] on textarea "Click 'Mis Skills' in the breadcrumb" at bounding box center [86, 212] width 95 height 13
click at [33, 162] on fieldset "Enter email in the email field Enter password in the password field Click the '…" at bounding box center [87, 181] width 111 height 402
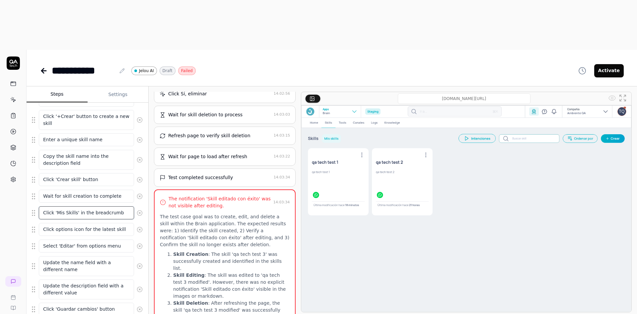
click at [87, 206] on textarea "Click 'Mis Skills' in the breadcrumb" at bounding box center [86, 212] width 95 height 13
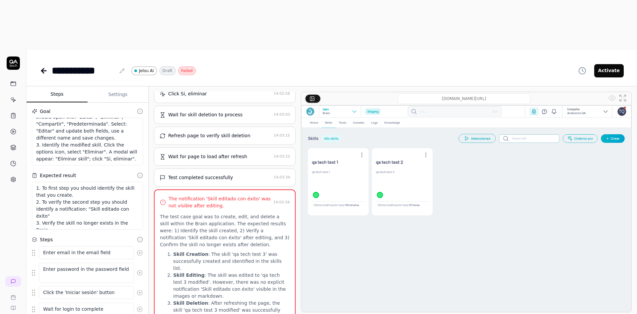
scroll to position [91, 0]
type textarea "*"
drag, startPoint x: 55, startPoint y: 159, endPoint x: 79, endPoint y: 163, distance: 24.5
click at [79, 182] on textarea "1. To first step you should identify the skill that you create. 2. To verify th…" at bounding box center [87, 206] width 111 height 48
type textarea "1. To first step you should identify the skill that you create. 2. To verify th…"
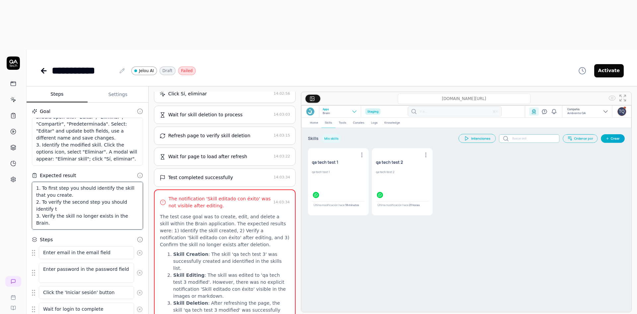
type textarea "*"
type textarea "1. To first step you should identify the skill that you create. 2. To verify th…"
type textarea "*"
type textarea "1. To first step you should identify the skill that you create. 2. To verify th…"
type textarea "*"
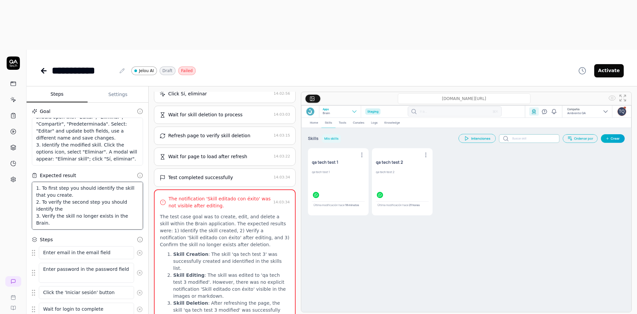
type textarea "1. To first step you should identify the skill that you create. 2. To verify th…"
type textarea "*"
type textarea "1. To first step you should identify the skill that you create. 2. To verify th…"
type textarea "*"
type textarea "1. To first step you should identify the skill that you create. 2. To verify th…"
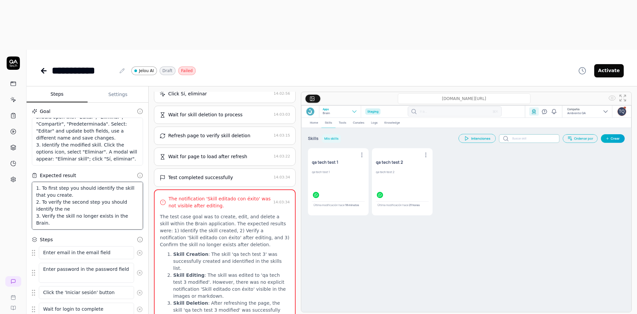
type textarea "*"
type textarea "1. To first step you should identify the skill that you create. 2. To verify th…"
type textarea "*"
type textarea "1. To first step you should identify the skill that you create. 2. To verify th…"
type textarea "*"
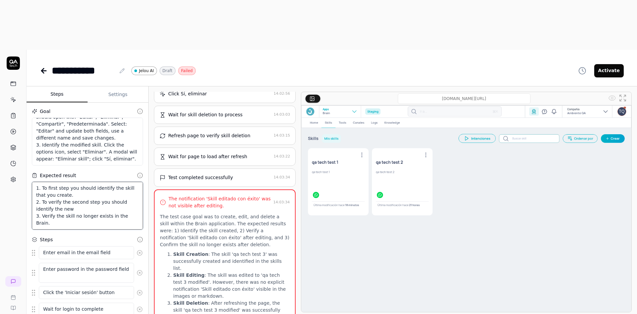
type textarea "1. To first step you should identify the skill that you create. 2. To verify th…"
type textarea "*"
type textarea "1. To first step you should identify the skill that you create. 2. To verify th…"
type textarea "*"
type textarea "1. To first step you should identify the skill that you create. 2. To verify th…"
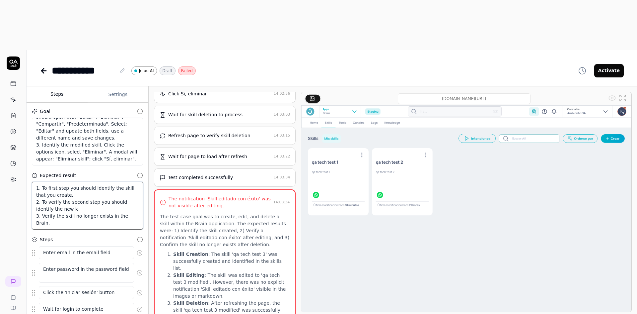
type textarea "*"
type textarea "1. To first step you should identify the skill that you create. 2. To verify th…"
type textarea "*"
type textarea "1. To first step you should identify the skill that you create. 2. To verify th…"
type textarea "*"
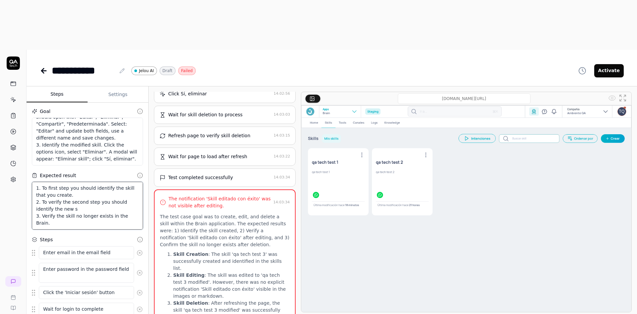
type textarea "1. To first step you should identify the skill that you create. 2. To verify th…"
type textarea "*"
type textarea "1. To first step you should identify the skill that you create. 2. To verify th…"
type textarea "*"
type textarea "1. To first step you should identify the skill that you create. 2. To verify th…"
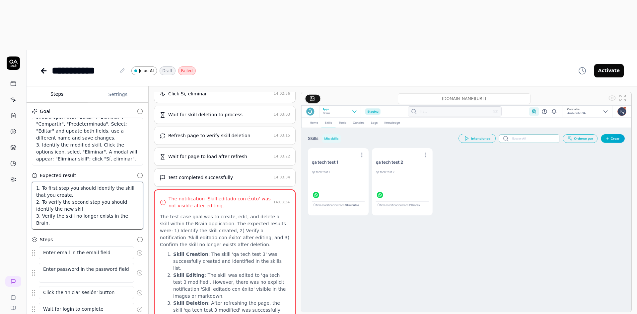
type textarea "*"
type textarea "1. To first step you should identify the skill that you create. 2. To verify th…"
type textarea "*"
type textarea "1. To first step you should identify the skill that you create. 2. To verify th…"
type textarea "*"
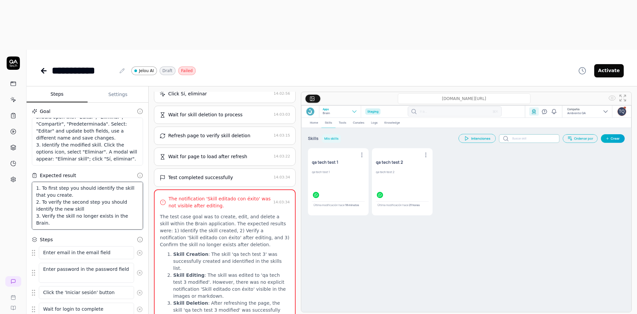
type textarea "1. To first step you should identify the skill that you create. 2. To verify th…"
type textarea "*"
type textarea "1. To first step you should identify the skill that you create. 2. To verify th…"
type textarea "*"
type textarea "1. To first step you should identify the skill that you create. 2. To verify th…"
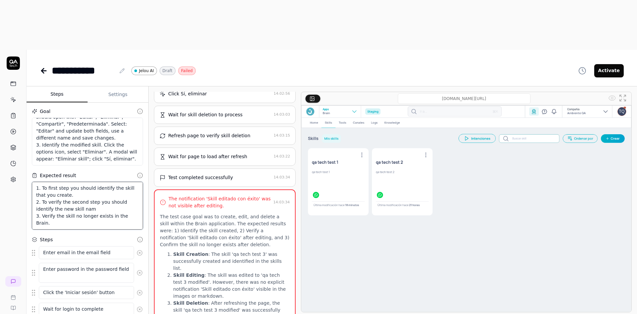
type textarea "*"
type textarea "1. To first step you should identify the skill that you create. 2. To verify th…"
type textarea "*"
type textarea "1. To first step you should identify the skill that you create. 2. To verify th…"
click at [138, 298] on html "**********" at bounding box center [318, 181] width 637 height 363
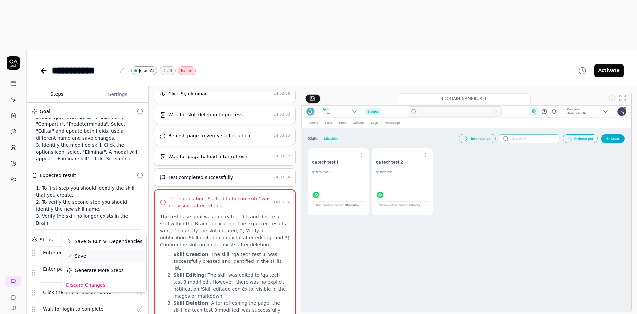
click at [85, 256] on div "Save" at bounding box center [104, 255] width 84 height 15
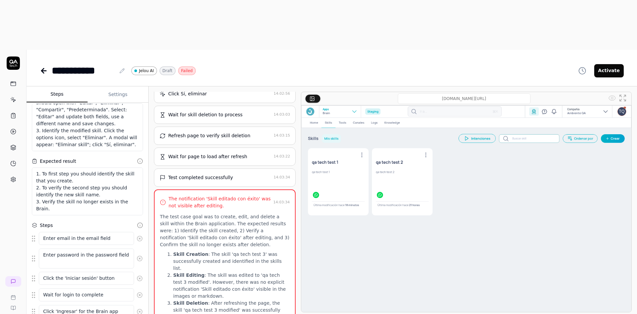
scroll to position [0, 0]
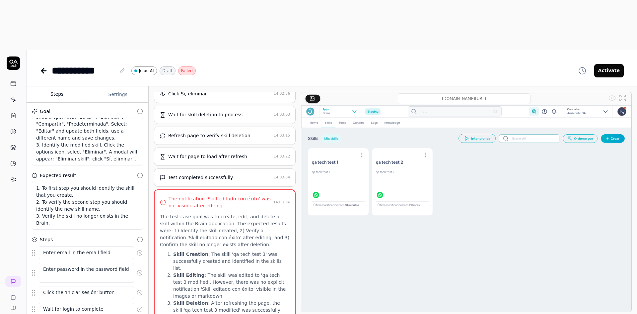
click at [140, 307] on html "**********" at bounding box center [318, 181] width 637 height 363
click at [12, 193] on html "**********" at bounding box center [318, 181] width 637 height 363
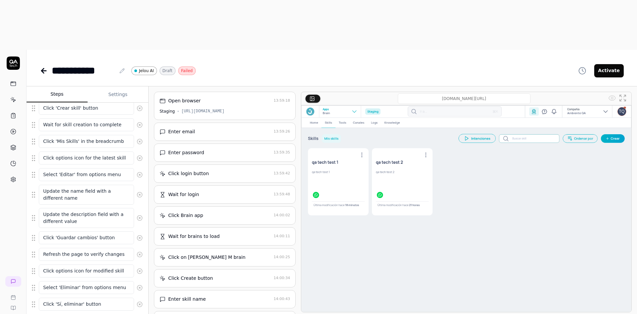
click at [142, 302] on html "**********" at bounding box center [318, 181] width 637 height 363
click at [44, 275] on html "**********" at bounding box center [318, 181] width 637 height 363
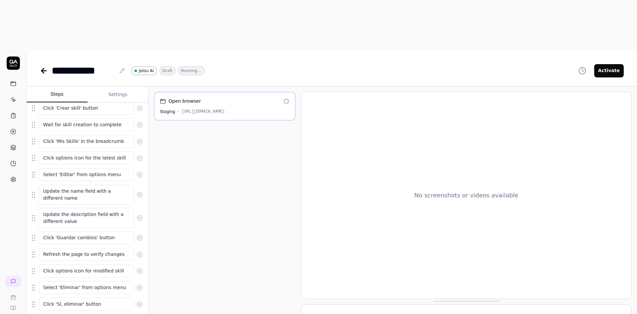
click at [140, 299] on html "**********" at bounding box center [318, 181] width 637 height 363
click at [183, 290] on html "**********" at bounding box center [318, 181] width 637 height 363
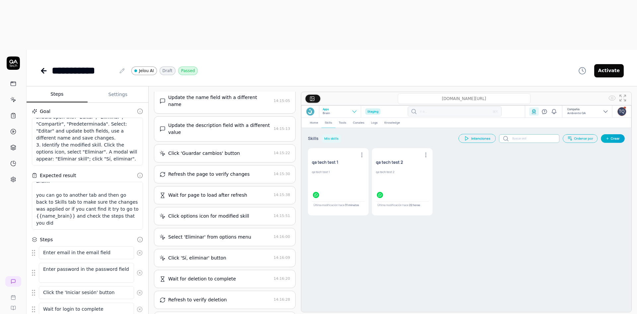
scroll to position [502, 0]
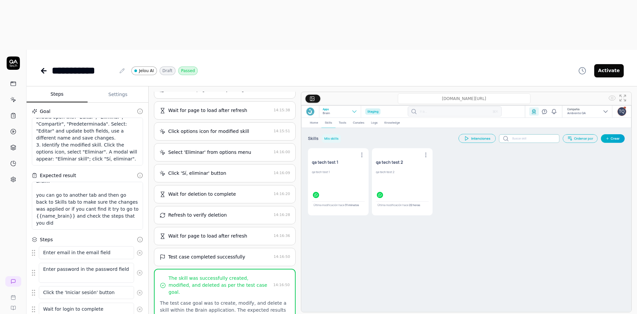
click at [142, 300] on html "**********" at bounding box center [318, 181] width 637 height 363
click at [146, 298] on html "**********" at bounding box center [318, 181] width 637 height 363
click at [48, 64] on link at bounding box center [44, 70] width 9 height 13
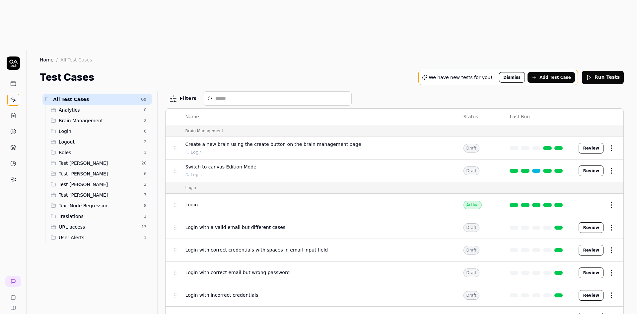
click at [87, 170] on span "Test [PERSON_NAME]" at bounding box center [99, 173] width 81 height 7
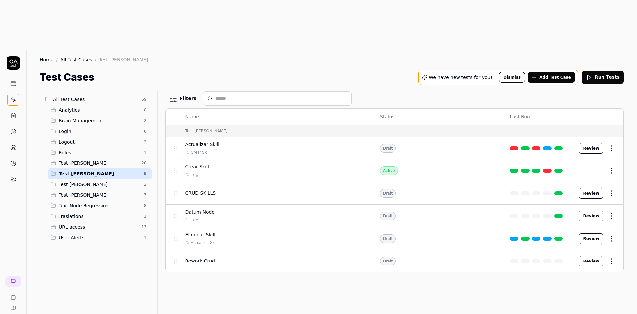
click at [135, 250] on div "All Test Cases 69 Analytics 0 Brain Management 2 Login 6 Logout 2 Roles 1 Test …" at bounding box center [97, 223] width 115 height 264
click at [259, 277] on div "Filters Name Status Last Run Test Andres Actualizar Skill Crear Skill Draft Rev…" at bounding box center [394, 227] width 459 height 272
click at [160, 277] on div at bounding box center [160, 227] width 8 height 272
click at [610, 216] on html "b Home / All Test Cases / Test Andres Home / All Test Cases / Test Andres Test …" at bounding box center [318, 181] width 637 height 363
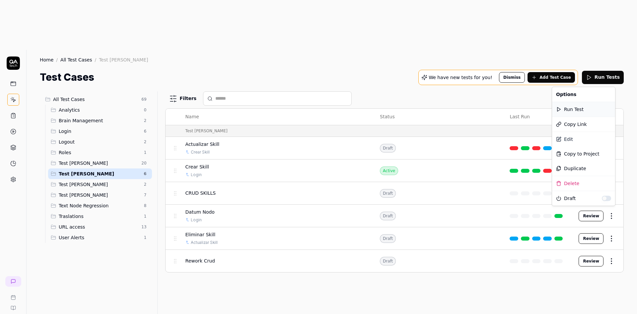
click at [582, 110] on div "Run Test" at bounding box center [583, 109] width 63 height 15
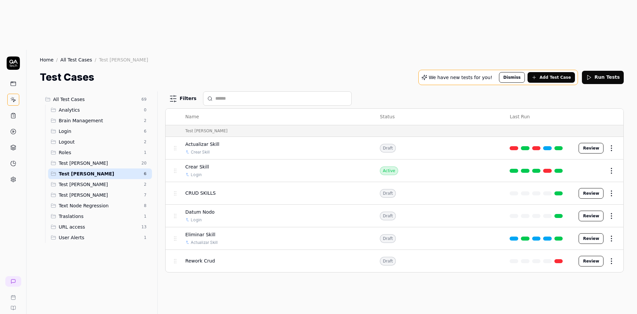
click at [560, 259] on link at bounding box center [559, 261] width 9 height 4
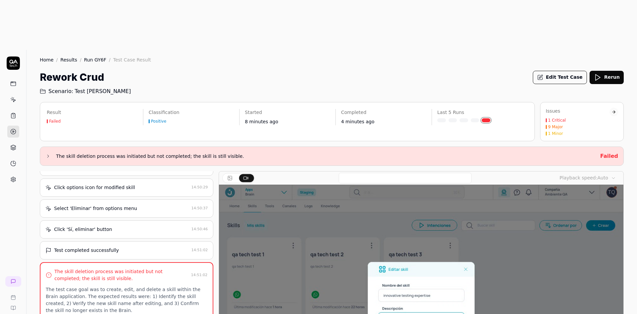
scroll to position [549, 0]
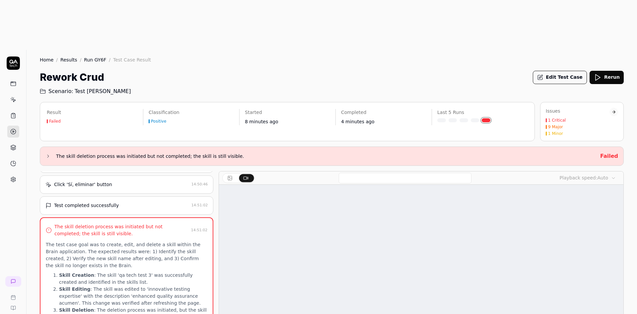
click at [239, 228] on video at bounding box center [421, 311] width 405 height 253
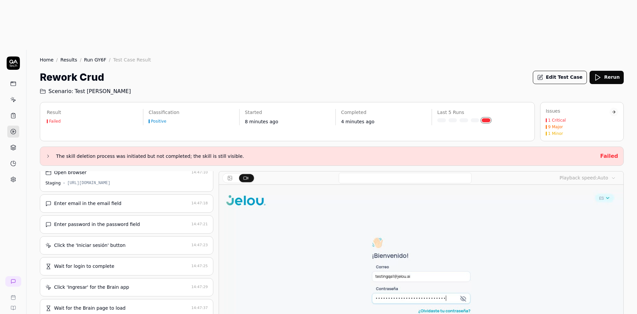
scroll to position [0, 0]
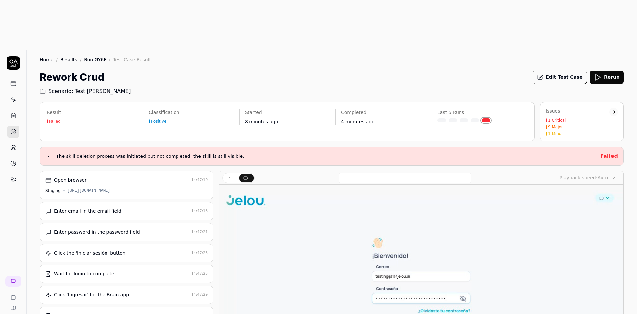
click at [110, 207] on div "Enter email in the email field" at bounding box center [87, 210] width 67 height 7
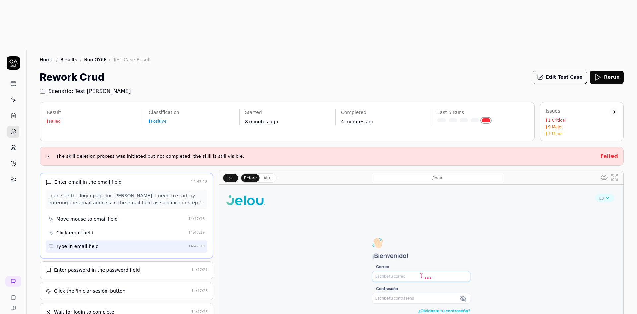
scroll to position [33, 0]
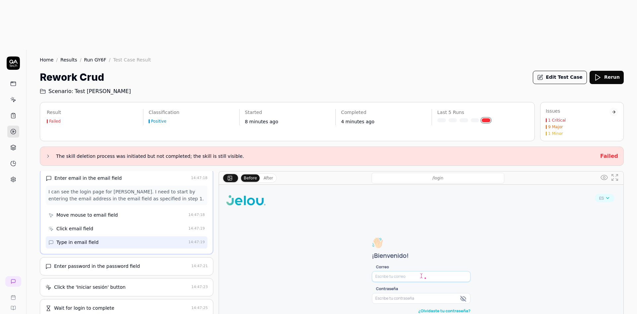
click at [96, 222] on div "Click email field" at bounding box center [116, 228] width 137 height 12
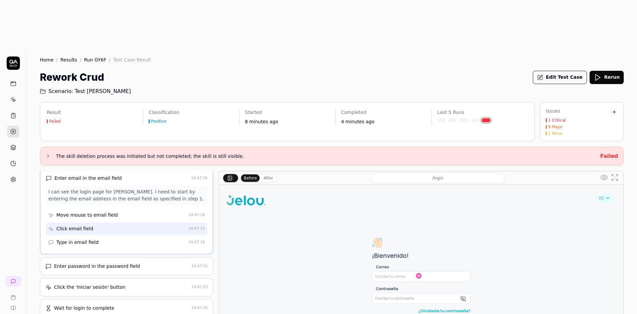
click at [83, 239] on div "Type in email field" at bounding box center [77, 242] width 42 height 7
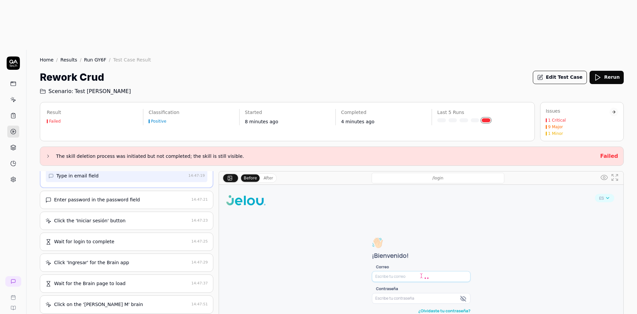
click at [117, 196] on div "Enter password in the password field" at bounding box center [97, 199] width 86 height 7
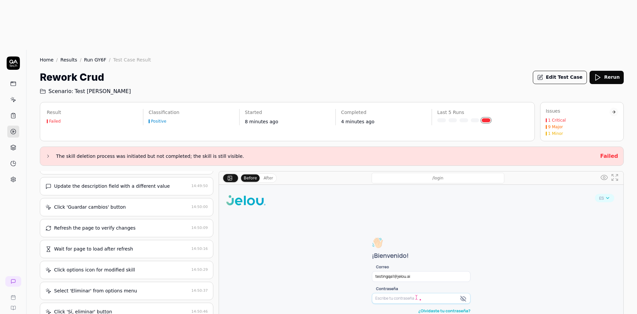
scroll to position [508, 0]
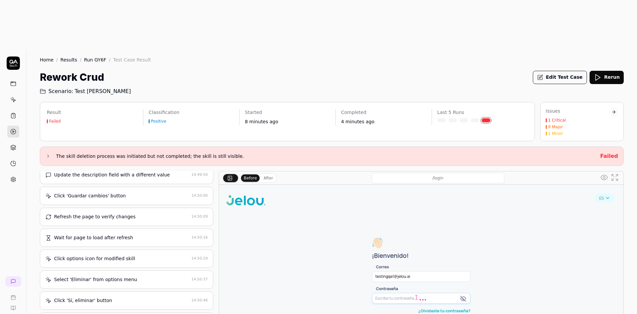
click at [98, 228] on div "Wait for page to load after refresh 14:50:16" at bounding box center [127, 237] width 174 height 18
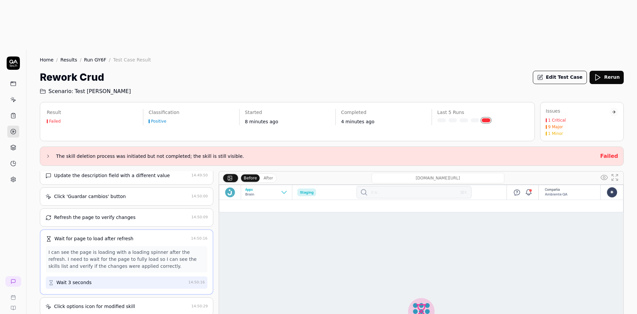
scroll to position [435, 0]
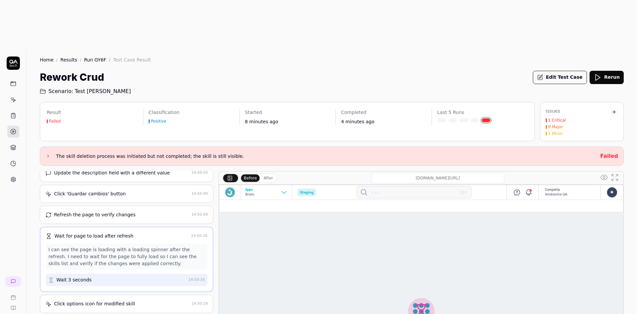
click at [101, 300] on div "Click options icon for modified skill" at bounding box center [94, 303] width 81 height 7
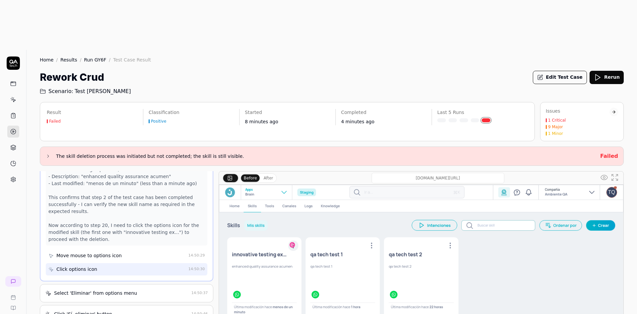
scroll to position [585, 0]
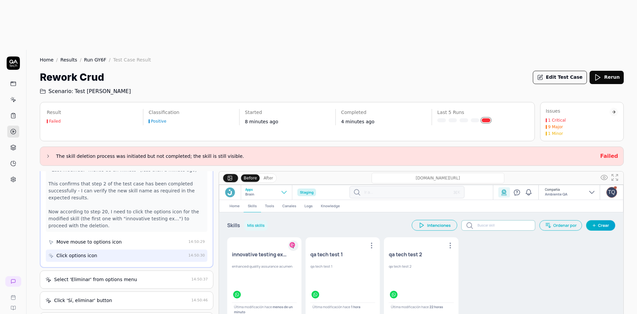
click at [103, 276] on div "Select 'Eliminar' from options menu" at bounding box center [95, 279] width 83 height 7
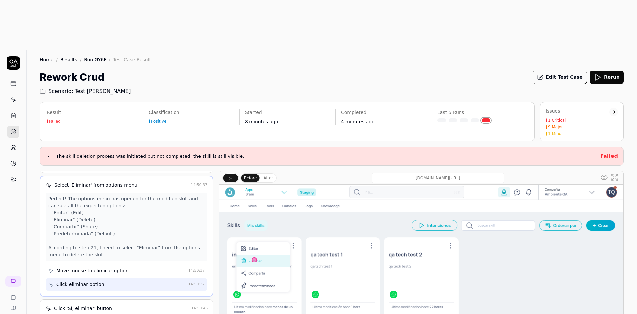
scroll to position [536, 0]
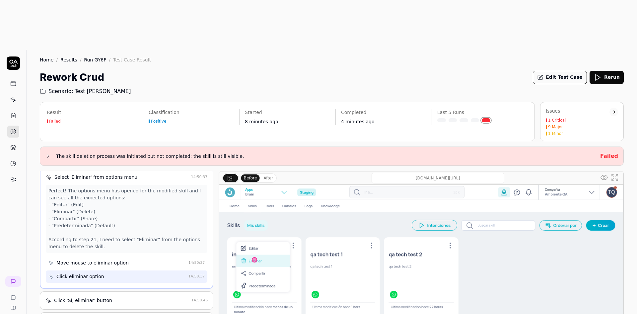
click at [84, 297] on div "Click 'Sí, eliminar' button" at bounding box center [83, 300] width 58 height 7
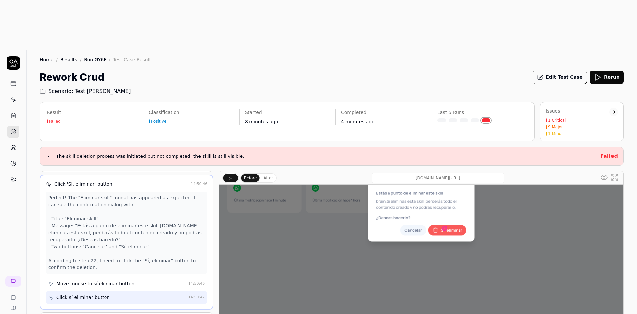
scroll to position [110, 0]
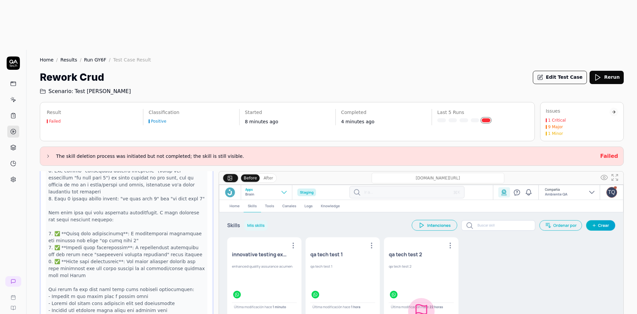
scroll to position [627, 0]
click at [11, 97] on icon at bounding box center [13, 100] width 6 height 6
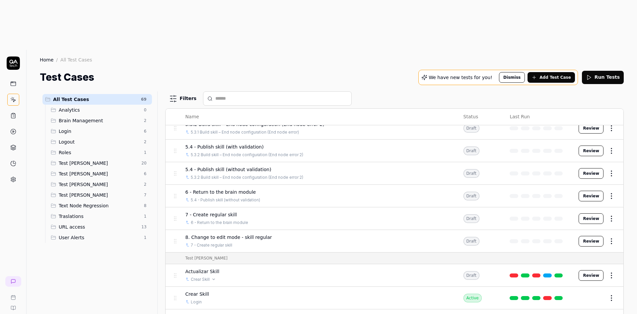
scroll to position [431, 0]
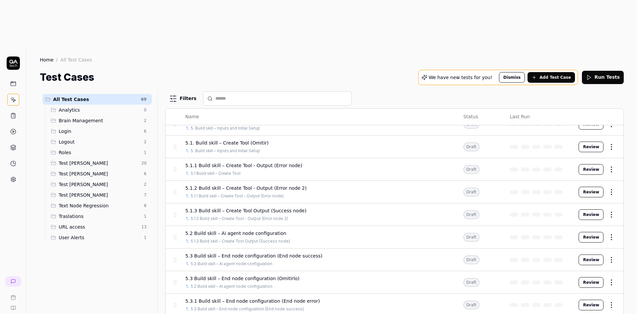
click at [102, 170] on span "Test [PERSON_NAME]" at bounding box center [99, 173] width 81 height 7
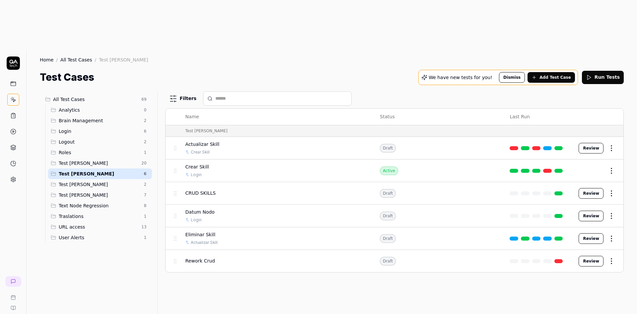
scroll to position [0, 0]
click at [609, 99] on html "b Home / All Test Cases / Test Andres Home / All Test Cases / Test Andres Test …" at bounding box center [318, 181] width 637 height 363
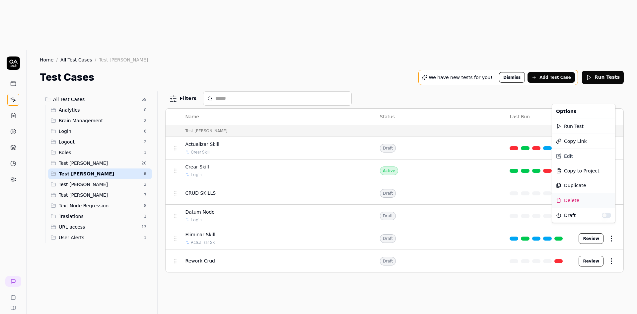
click at [576, 202] on div "Delete" at bounding box center [583, 200] width 63 height 15
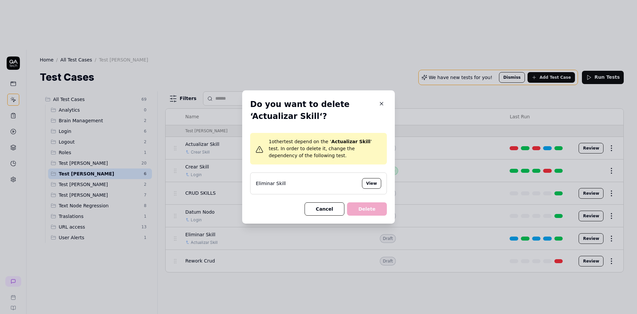
click at [327, 204] on button "Cancel" at bounding box center [325, 208] width 40 height 13
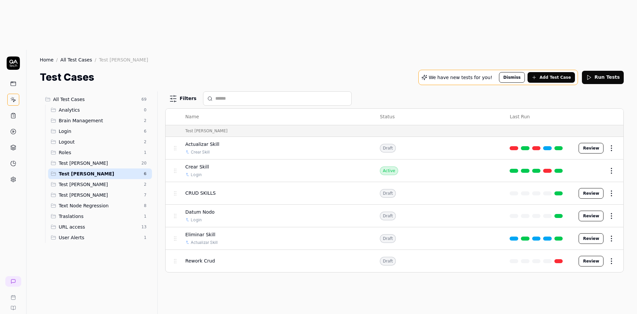
click at [609, 146] on html "b Home / All Test Cases / Test Andres Home / All Test Cases / Test Andres Test …" at bounding box center [318, 181] width 637 height 363
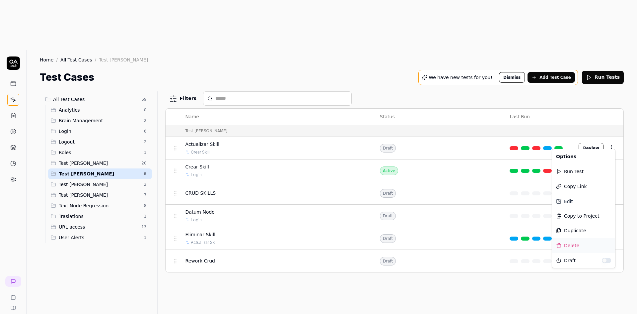
click at [576, 244] on div "Delete" at bounding box center [583, 245] width 63 height 15
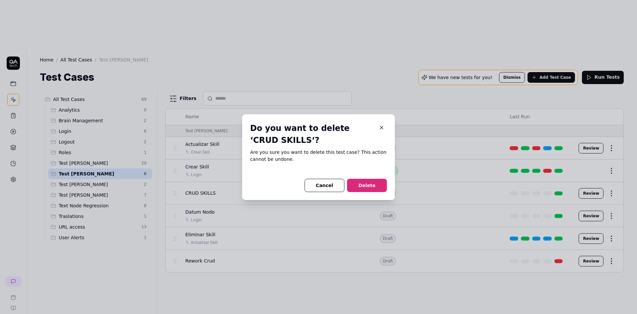
click at [365, 185] on button "Delete" at bounding box center [367, 185] width 40 height 13
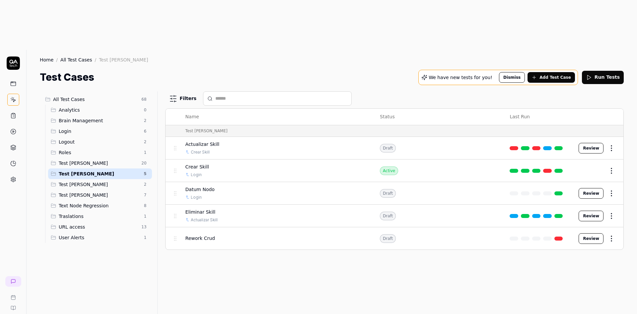
click at [611, 165] on html "b Home / All Test Cases / Test Andres Home / All Test Cases / Test Andres Test …" at bounding box center [318, 181] width 637 height 363
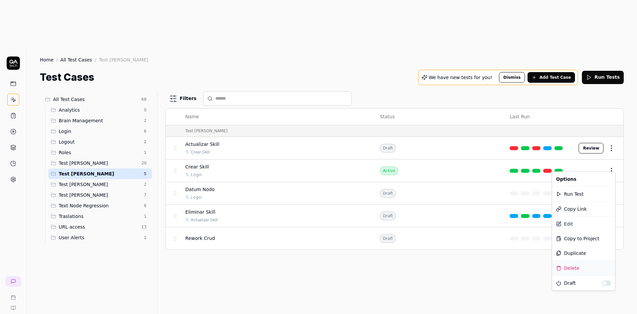
click at [578, 267] on div "Delete" at bounding box center [583, 268] width 63 height 15
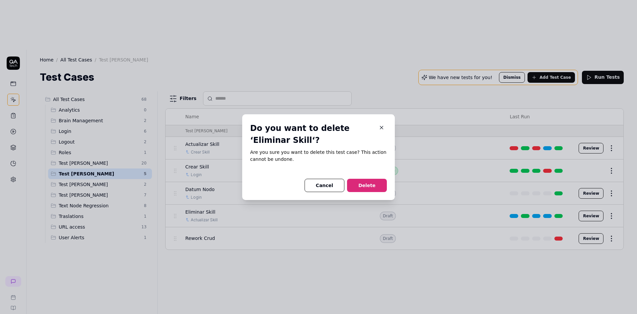
click at [360, 186] on button "Delete" at bounding box center [367, 185] width 40 height 13
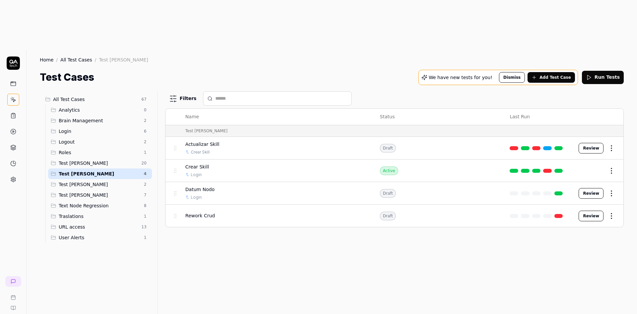
click at [611, 99] on html "b Home / All Test Cases / Test Andres Home / All Test Cases / Test Andres Test …" at bounding box center [318, 181] width 637 height 363
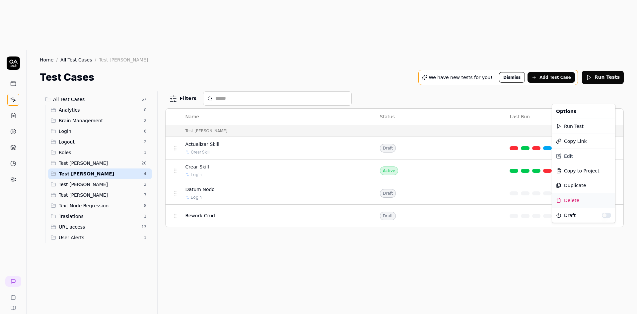
click at [560, 203] on div "Delete" at bounding box center [583, 200] width 63 height 15
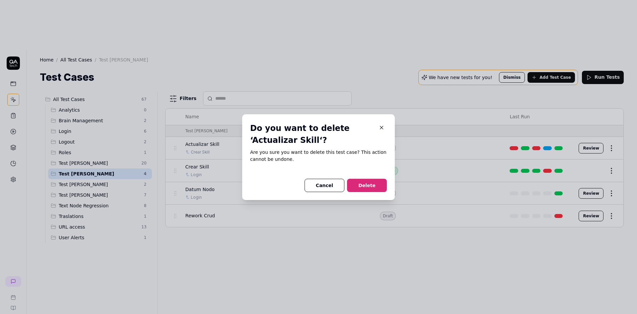
click at [363, 187] on button "Delete" at bounding box center [367, 185] width 40 height 13
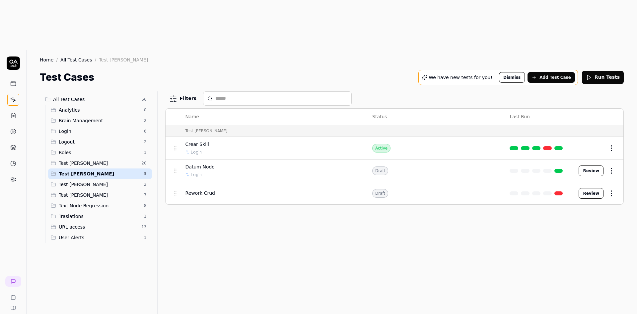
click at [609, 96] on html "b Home / All Test Cases / Test Andres Home / All Test Cases / Test Andres Test …" at bounding box center [318, 181] width 637 height 363
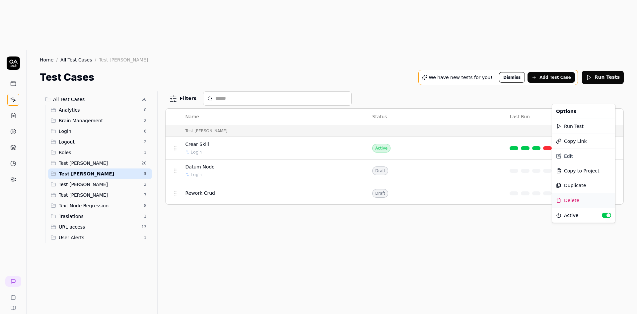
click at [568, 202] on div "Delete" at bounding box center [583, 200] width 63 height 15
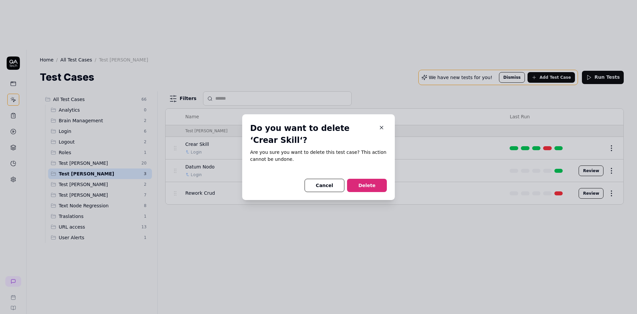
click at [365, 185] on button "Delete" at bounding box center [367, 185] width 40 height 13
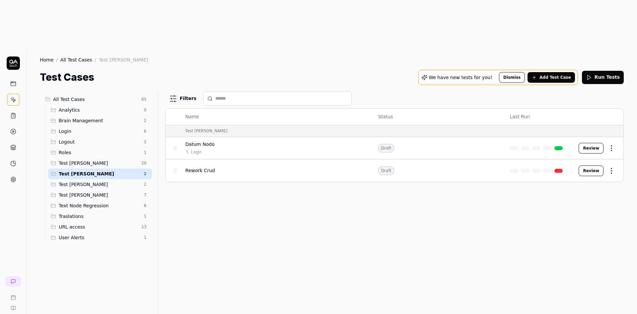
click at [284, 220] on div "Filters Name Status Last Run Test Andres Datum Nodo Login Draft Review Rework C…" at bounding box center [394, 227] width 459 height 272
click at [198, 167] on span "Rework Crud" at bounding box center [201, 170] width 30 height 7
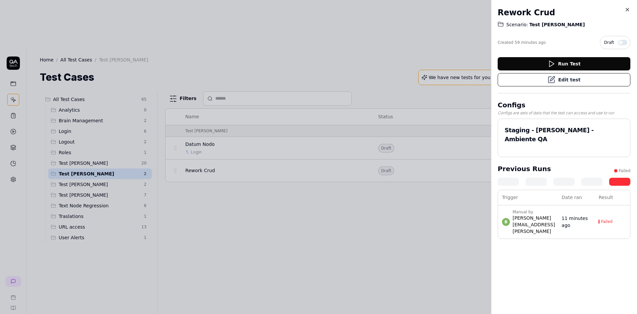
click at [569, 80] on button "Edit test" at bounding box center [564, 79] width 133 height 13
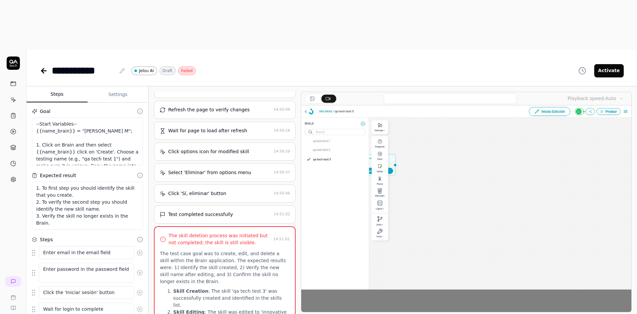
scroll to position [498, 0]
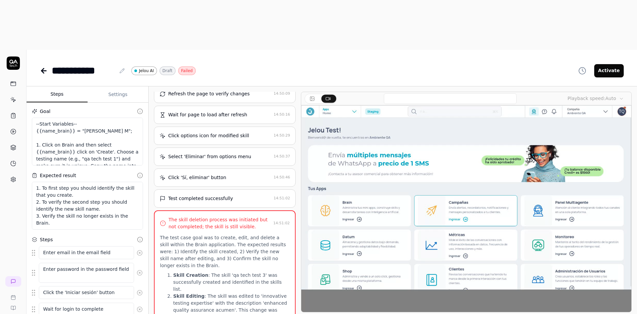
click at [187, 168] on div "Click 'Sí, eliminar' button 14:50:46" at bounding box center [225, 177] width 142 height 18
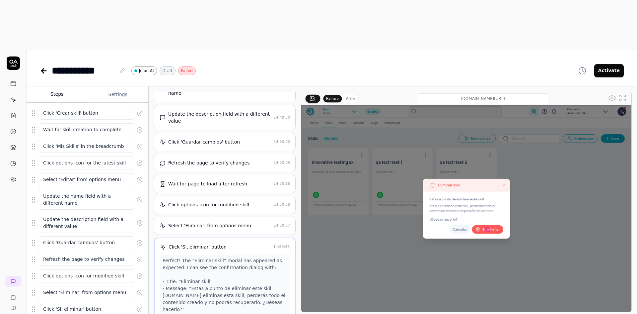
scroll to position [337, 0]
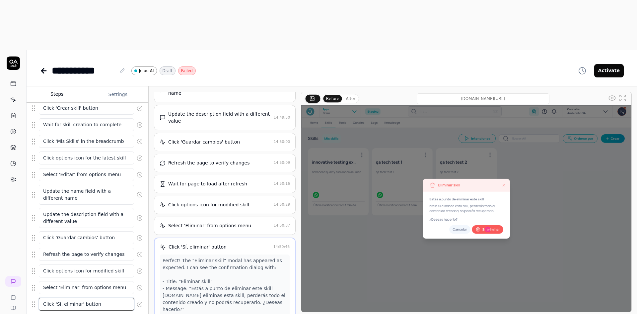
click at [87, 297] on textarea "Click 'Sí, eliminar' button" at bounding box center [86, 303] width 95 height 13
click at [111, 297] on textarea "Click 'Sí, eliminar' button" at bounding box center [86, 303] width 95 height 13
click at [51, 272] on div "Enter email in the email field Enter password in the password field Click the '…" at bounding box center [87, 117] width 111 height 417
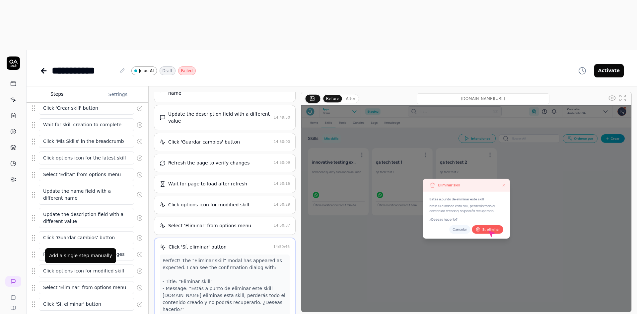
click at [82, 313] on button "button" at bounding box center [81, 320] width 12 height 12
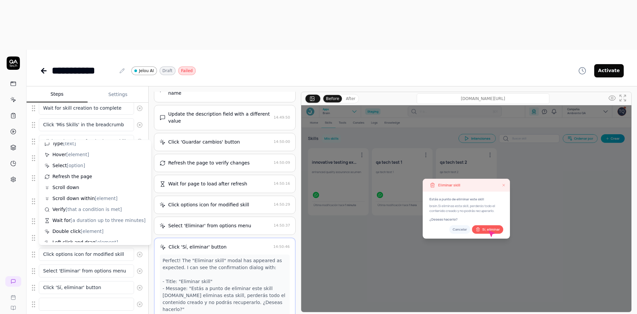
scroll to position [0, 0]
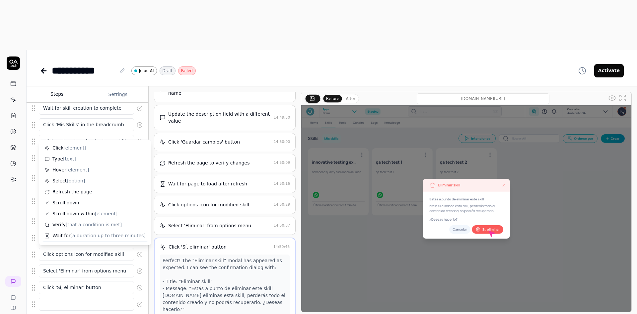
click at [50, 276] on div "Enter email in the email field Enter password in the password field Click the '…" at bounding box center [87, 109] width 111 height 434
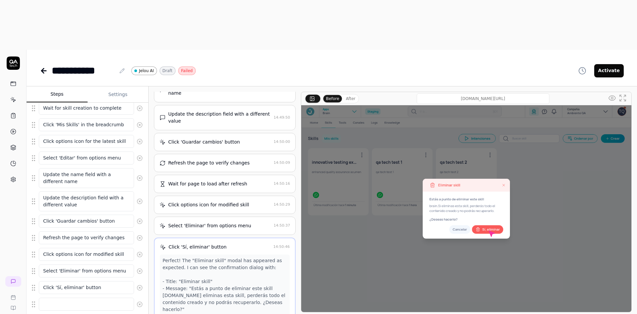
click at [137, 301] on icon at bounding box center [140, 304] width 6 height 6
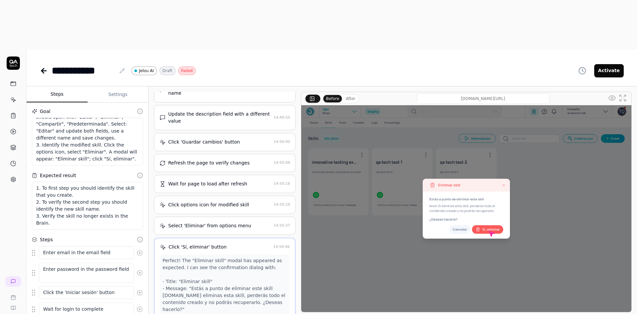
scroll to position [91, 0]
click at [102, 117] on textarea "--Start Variables-- {{name_brain}} = "Pruebas Andres M"; 1. Click on Brain and …" at bounding box center [87, 141] width 111 height 48
click at [87, 117] on textarea "--Start Variables-- {{name_brain}} = "Pruebas Andres M"; 1. Click on Brain and …" at bounding box center [87, 141] width 111 height 48
type textarea "*"
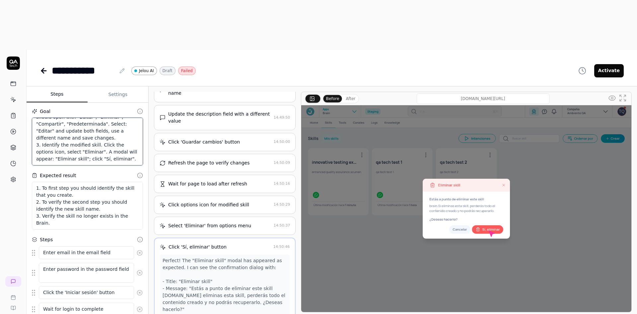
type textarea "--Start Variables-- {{name_brain}} = "Pruebas Andres M"; 1. Click on Brain and …"
type textarea "*"
type textarea "--Start Variables-- {{name_brain}} = "Pruebas Andres M"; 1. Click on Brain and …"
type textarea "*"
type textarea "--Start Variables-- {{name_brain}} = "Pruebas Andres M"; 1. Click on Brain and …"
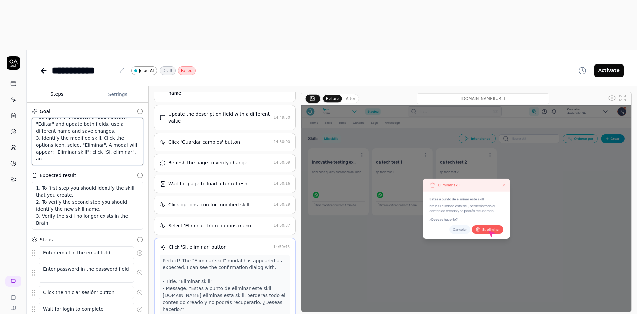
type textarea "*"
type textarea "--Start Variables-- {{name_brain}} = "Pruebas Andres M"; 1. Click on Brain and …"
type textarea "*"
type textarea "--Start Variables-- {{name_brain}} = "Pruebas Andres M"; 1. Click on Brain and …"
type textarea "*"
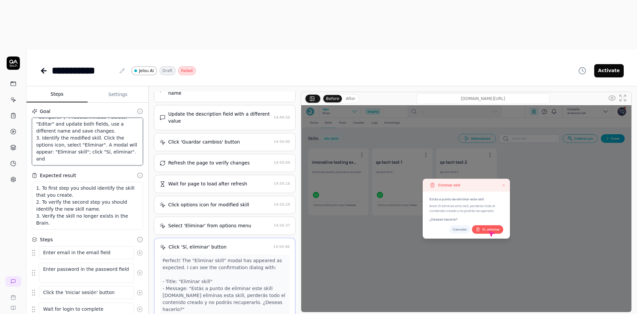
type textarea "--Start Variables-- {{name_brain}} = "Pruebas Andres M"; 1. Click on Brain and …"
type textarea "*"
type textarea "--Start Variables-- {{name_brain}} = "Pruebas Andres M"; 1. Click on Brain and …"
type textarea "*"
type textarea "--Start Variables-- {{name_brain}} = "Pruebas Andres M"; 1. Click on Brain and …"
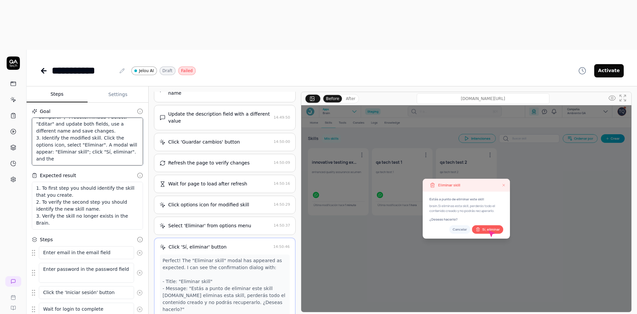
type textarea "*"
type textarea "--Start Variables-- {{name_brain}} = "Pruebas Andres M"; 1. Click on Brain and …"
type textarea "*"
type textarea "--Start Variables-- {{name_brain}} = "Pruebas Andres M"; 1. Click on Brain and …"
click at [89, 117] on textarea "--Start Variables-- {{name_brain}} = "Pruebas Andres M"; 1. Click on Brain and …" at bounding box center [87, 141] width 111 height 48
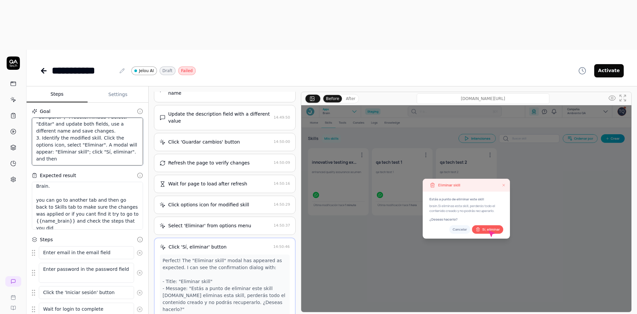
scroll to position [42, 0]
drag, startPoint x: 82, startPoint y: 105, endPoint x: 59, endPoint y: 103, distance: 23.3
click at [59, 117] on textarea "--Start Variables-- {{name_brain}} = "Pruebas Andres M"; 1. Click on Brain and …" at bounding box center [87, 141] width 111 height 48
type textarea "*"
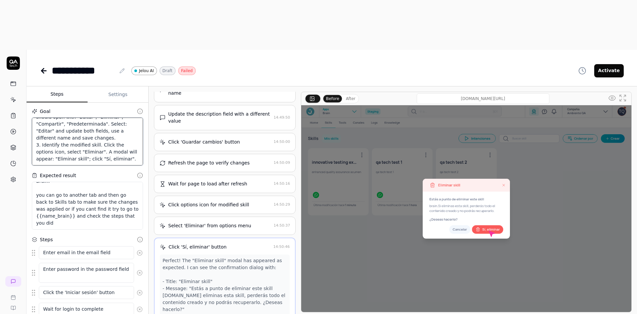
type textarea "--Start Variables-- {{name_brain}} = "Pruebas Andres M"; 1. Click on Brain and …"
drag, startPoint x: 36, startPoint y: 144, endPoint x: 82, endPoint y: 173, distance: 54.4
click at [82, 182] on textarea "1. To first step you should identify the skill that you create. 2. To verify th…" at bounding box center [87, 206] width 111 height 48
type textarea "*"
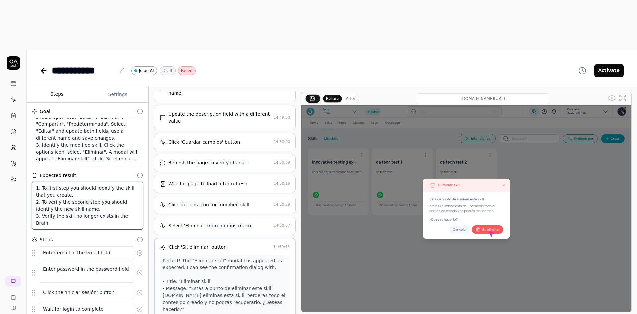
scroll to position [14, 0]
type textarea "1. To first step you should identify the skill that you create. 2. To verify th…"
click at [41, 117] on textarea "--Start Variables-- {{name_brain}} = "Pruebas Andres M"; 1. Click on Brain and …" at bounding box center [87, 141] width 111 height 48
type textarea "*"
type textarea "--Start Variables-- {{name_brain}} = "Pruebas Andres M"; 1. Click on Brain and …"
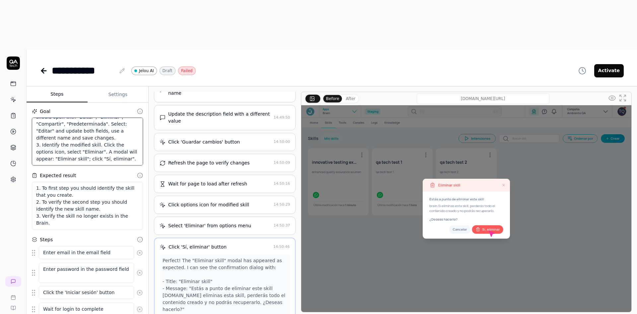
paste textarea "you can go to another tab and then go back to Skills tab to make sure the chang…"
type textarea "*"
type textarea "--Start Variables-- {{name_brain}} = "Pruebas Andres M"; 1. Click on Brain and …"
click at [38, 117] on textarea "--Start Variables-- {{name_brain}} = "Pruebas Andres M"; 1. Click on Brain and …" at bounding box center [87, 141] width 111 height 48
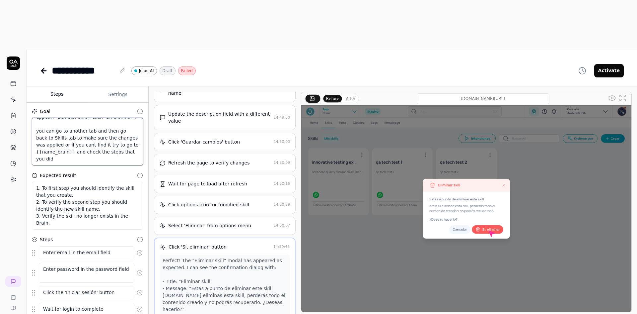
type textarea "*"
type textarea "--Start Variables-- {{name_brain}} = "Pruebas Andres M"; 1. Click on Brain and …"
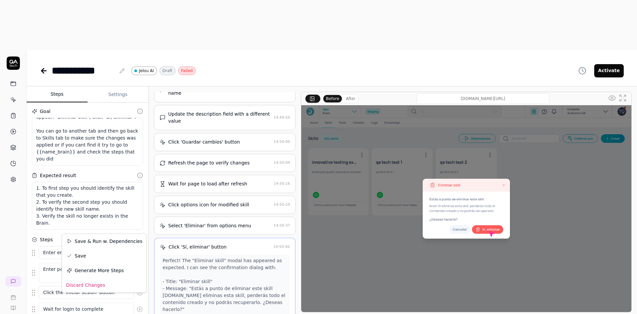
click at [137, 302] on html "**********" at bounding box center [318, 181] width 637 height 363
click at [82, 256] on div "Save" at bounding box center [104, 255] width 84 height 15
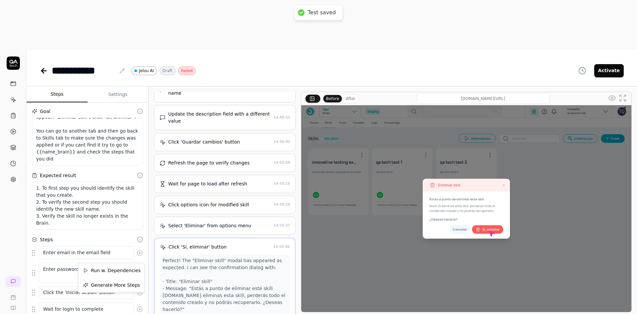
click at [134, 300] on html "**********" at bounding box center [318, 181] width 637 height 363
click at [124, 288] on div "Generate More Steps" at bounding box center [111, 284] width 66 height 15
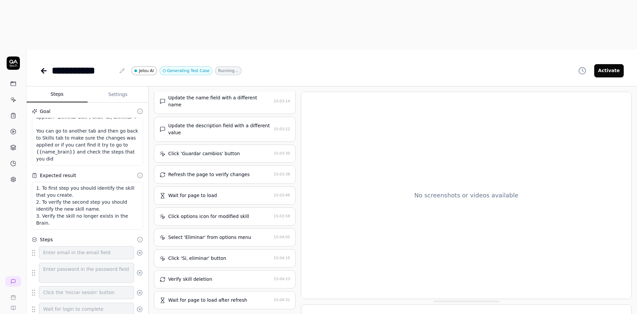
scroll to position [267, 0]
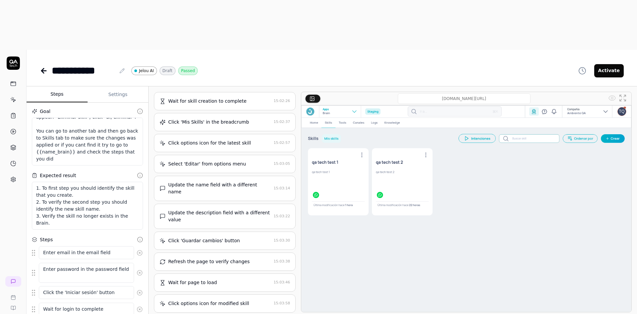
click at [142, 305] on html "**********" at bounding box center [318, 181] width 637 height 363
click at [8, 191] on html "**********" at bounding box center [318, 181] width 637 height 363
click at [46, 67] on icon at bounding box center [44, 71] width 8 height 8
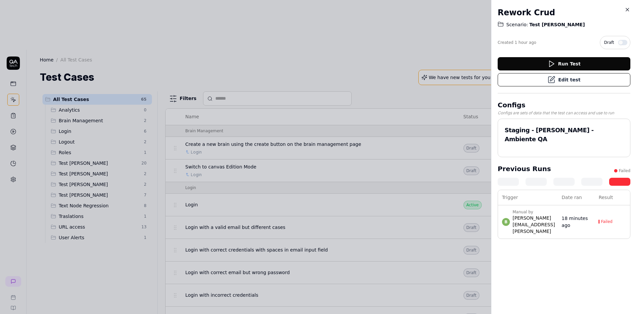
click at [628, 9] on icon at bounding box center [628, 10] width 6 height 6
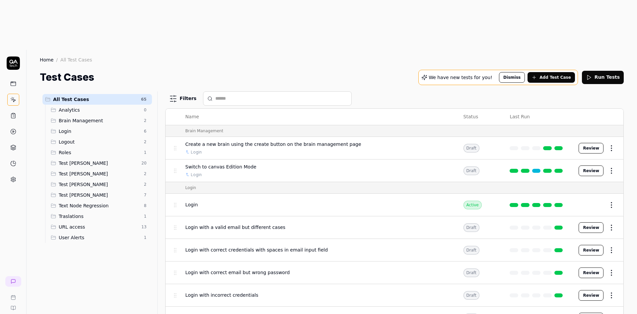
click at [102, 170] on span "Test [PERSON_NAME]" at bounding box center [99, 173] width 81 height 7
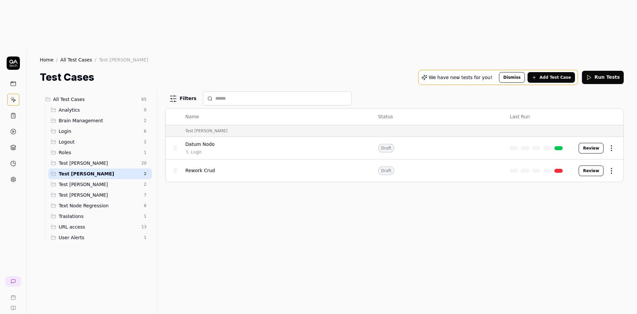
click at [421, 176] on div "Filters Name Status Last Run Test Andres Datum Nodo Login Draft Review Rework C…" at bounding box center [394, 227] width 459 height 272
click at [617, 121] on html "b Home / All Test Cases / Test Andres Home / All Test Cases / Test Andres Test …" at bounding box center [318, 181] width 637 height 363
click at [572, 149] on div "Run Test" at bounding box center [583, 148] width 63 height 15
click at [502, 159] on div "Filters Name Status Last Run Test Andres Datum Nodo Login Draft Review Rework C…" at bounding box center [394, 227] width 459 height 272
click at [237, 167] on div "Rework Crud" at bounding box center [276, 170] width 180 height 7
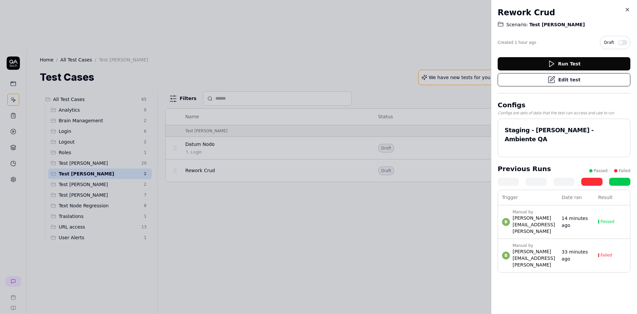
click at [584, 81] on button "Edit test" at bounding box center [564, 79] width 133 height 13
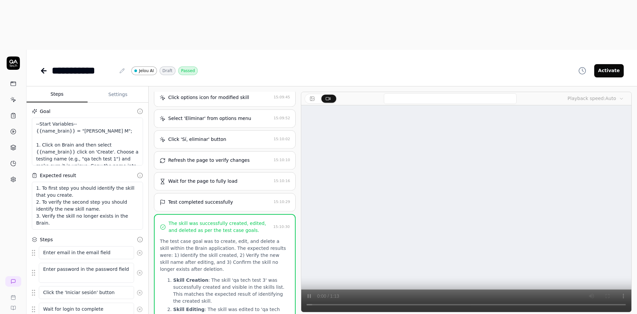
scroll to position [503, 0]
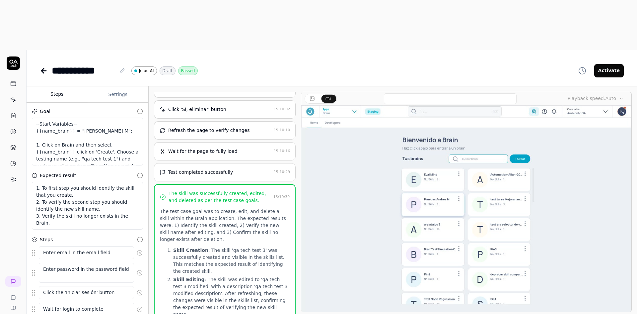
scroll to position [280, 0]
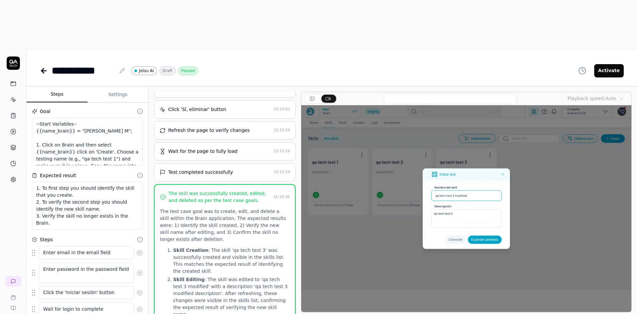
click at [42, 68] on icon at bounding box center [42, 70] width 2 height 5
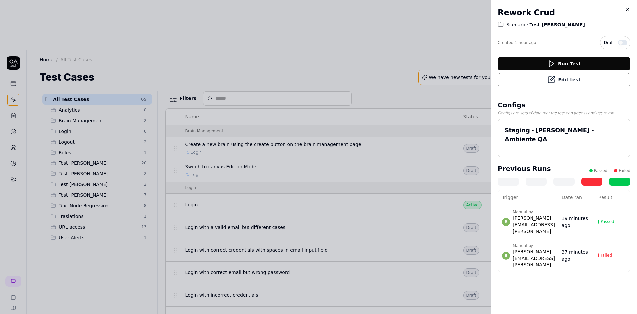
click at [629, 11] on icon at bounding box center [627, 9] width 3 height 3
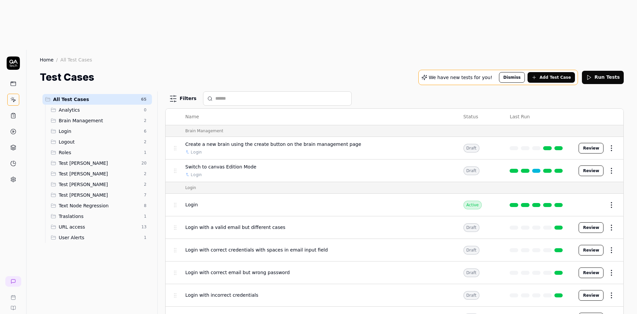
click at [14, 125] on link at bounding box center [13, 131] width 12 height 12
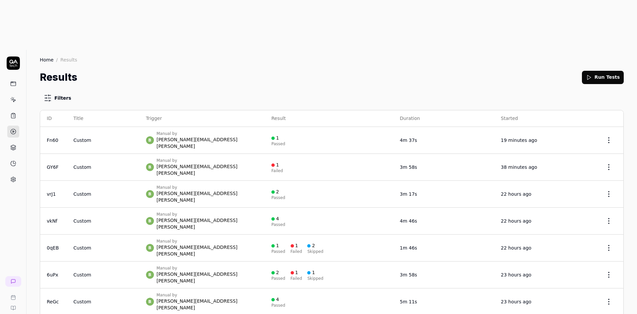
click at [601, 85] on html "b Home / Results Home / Results Results Run Tests Filters ID Title Trigger Resu…" at bounding box center [318, 181] width 637 height 363
click at [576, 148] on div "Copy link" at bounding box center [584, 148] width 57 height 15
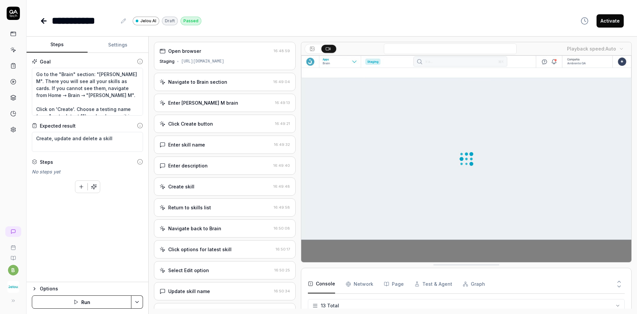
scroll to position [138, 0]
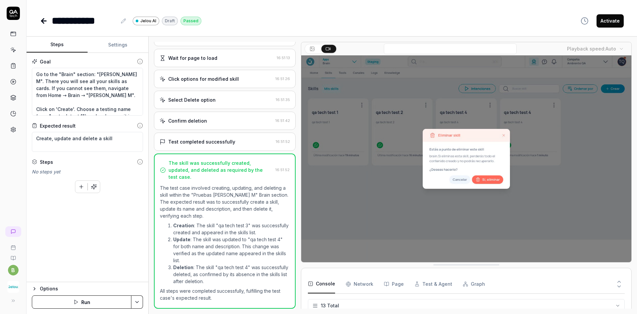
click at [43, 23] on icon at bounding box center [42, 21] width 2 height 5
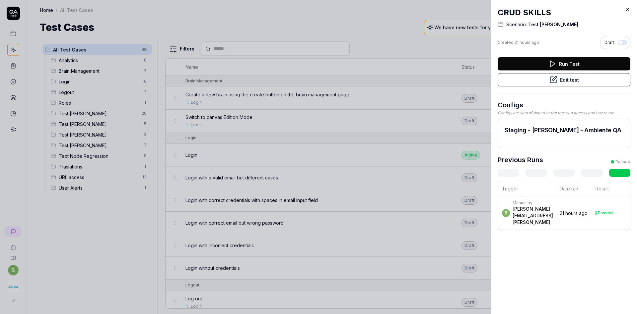
click at [625, 9] on icon at bounding box center [628, 10] width 6 height 6
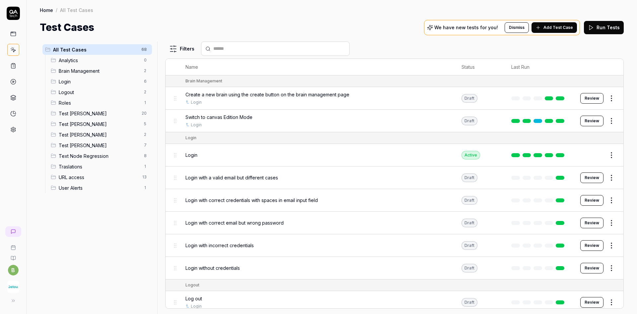
click at [81, 179] on span "URL access" at bounding box center [99, 177] width 80 height 7
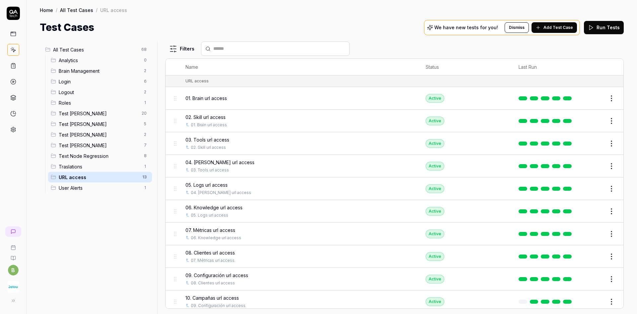
click at [220, 102] on div "01. Brain url access" at bounding box center [299, 98] width 227 height 14
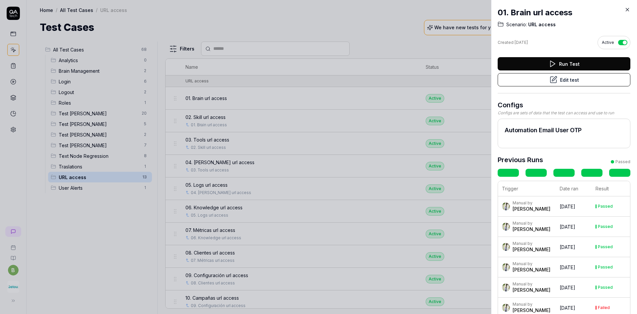
click at [567, 85] on button "Edit test" at bounding box center [564, 79] width 133 height 13
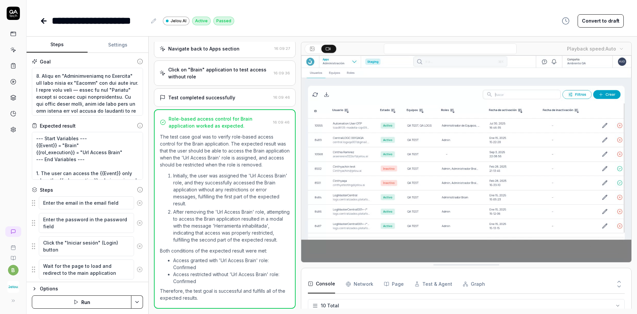
scroll to position [5, 0]
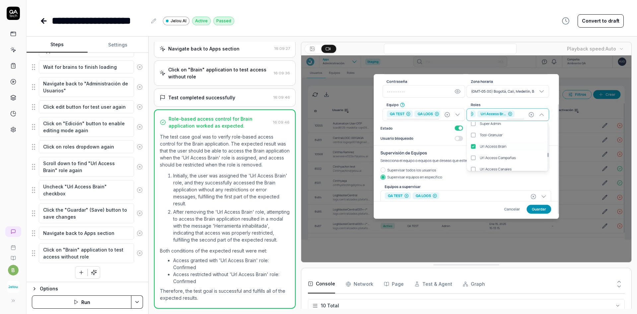
scroll to position [410, 0]
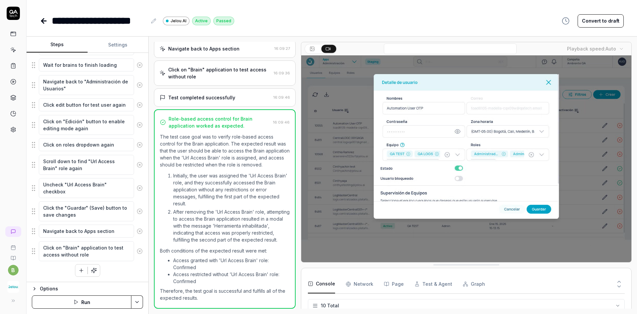
click at [107, 48] on button "Settings" at bounding box center [118, 45] width 61 height 16
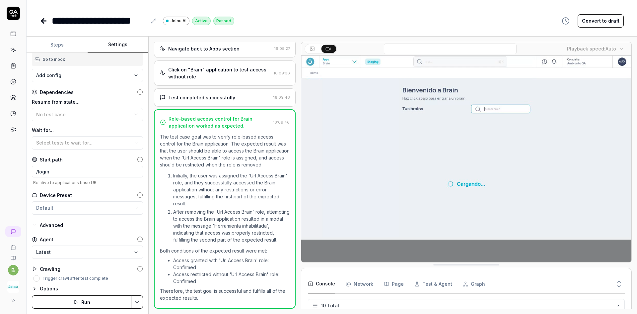
scroll to position [114, 0]
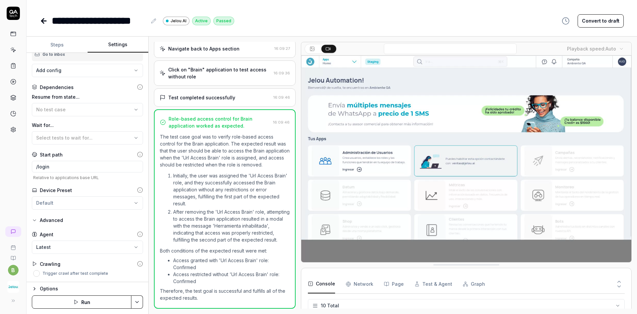
type textarea "*"
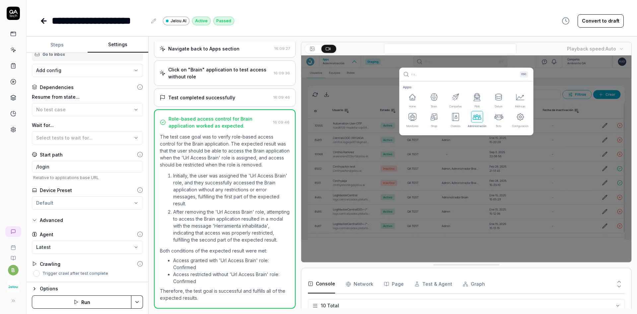
click at [49, 41] on button "Steps" at bounding box center [57, 45] width 61 height 16
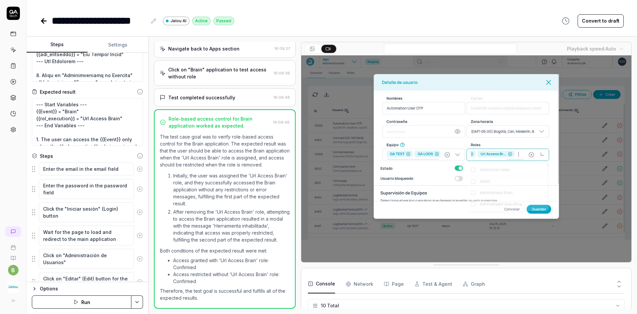
scroll to position [0, 0]
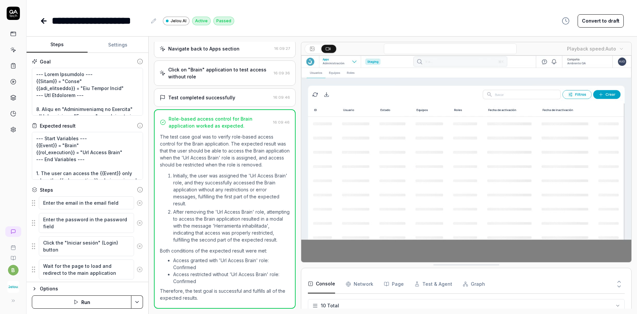
click at [43, 24] on icon at bounding box center [44, 21] width 8 height 8
